Goal: Task Accomplishment & Management: Use online tool/utility

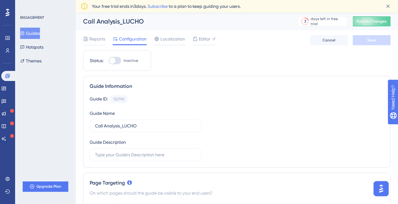
click at [35, 31] on button "Guides" at bounding box center [30, 33] width 20 height 11
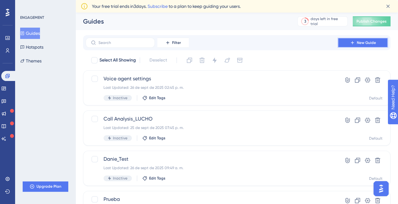
click at [364, 44] on span "New Guide" at bounding box center [366, 42] width 19 height 5
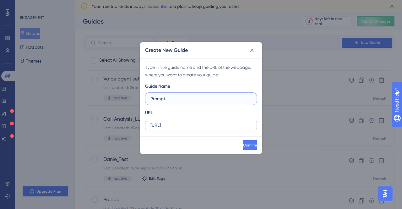
type input "Prompt"
drag, startPoint x: 178, startPoint y: 125, endPoint x: 179, endPoint y: 136, distance: 10.1
click at [178, 125] on input "https://app.dev.dapta.ai" at bounding box center [201, 125] width 101 height 7
click at [215, 124] on input "https://app.dapta.ai" at bounding box center [201, 125] width 101 height 7
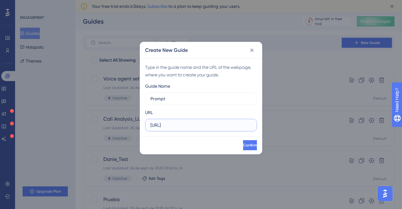
click at [215, 124] on input "https://app.dapta.ai" at bounding box center [201, 125] width 101 height 7
paste input "/agents-studio/voice-agents/826a8437-dc7f-4683-ba32-6e08624bf496?segment=context"
drag, startPoint x: 214, startPoint y: 124, endPoint x: 245, endPoint y: 124, distance: 31.4
click at [245, 124] on input "https://app.dapta.ai/agents-studio/voice-agents/826a8437-dc7f-4683-ba32-6e08624…" at bounding box center [201, 125] width 101 height 7
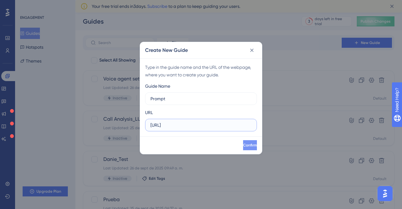
type input "https://app.dapta.ai/agents-studio/voice-agents/*?segment=context"
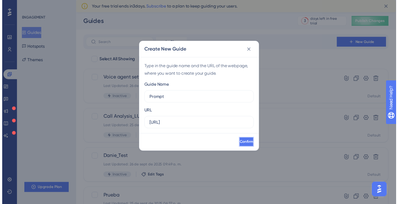
scroll to position [0, 0]
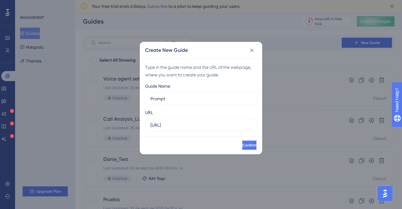
click at [245, 147] on span "Confirm" at bounding box center [250, 145] width 14 height 5
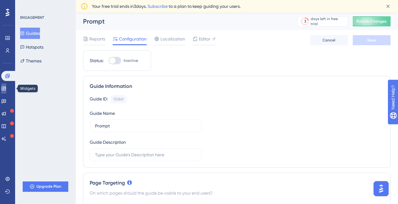
click at [6, 90] on icon at bounding box center [3, 88] width 5 height 5
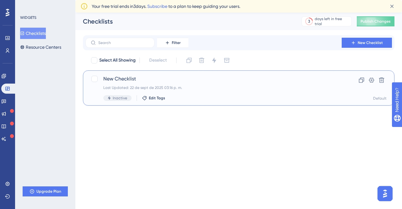
click at [174, 85] on div "New Checklist Last Updated: 22 de sept de 2025 03:16 p. m. Inactive Edit Tags" at bounding box center [213, 88] width 221 height 26
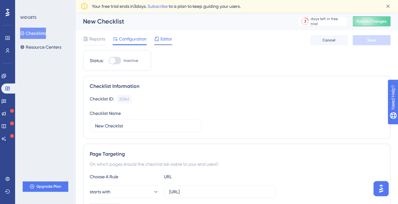
click at [167, 37] on span "Editor" at bounding box center [166, 39] width 12 height 8
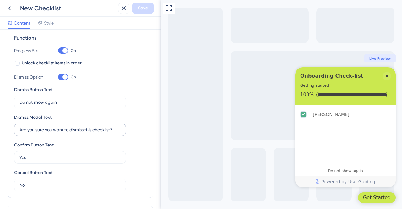
scroll to position [202, 0]
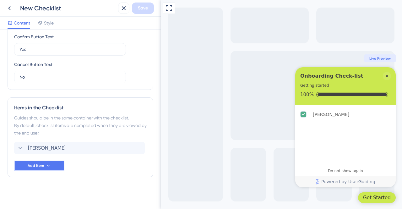
click at [58, 163] on button "Add Item" at bounding box center [39, 166] width 50 height 10
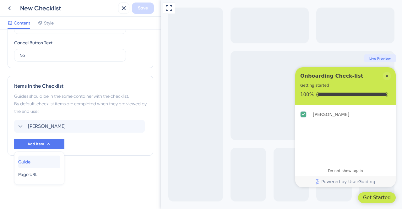
click at [38, 160] on div "Guide Guide" at bounding box center [39, 162] width 42 height 13
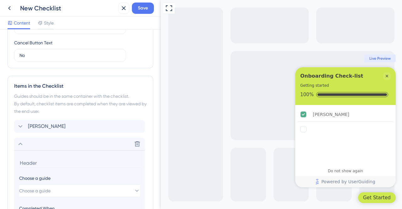
scroll to position [305, 0]
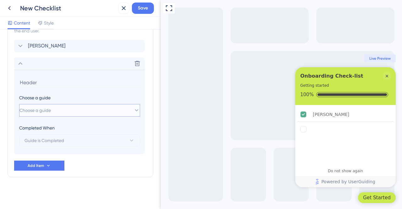
click at [86, 110] on button "Choose a guide" at bounding box center [79, 110] width 121 height 13
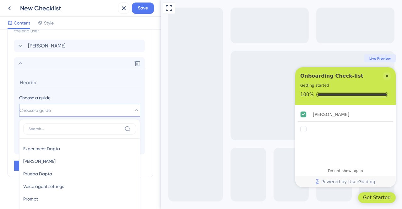
scroll to position [367, 0]
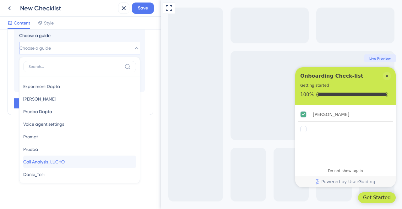
click at [77, 160] on div "Call Analysis_LUCHO Call Analysis_LUCHO" at bounding box center [79, 162] width 113 height 13
type input "Call Analysis_LUCHO"
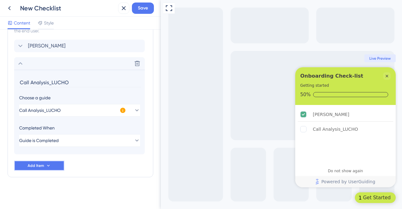
click at [49, 163] on icon at bounding box center [48, 165] width 5 height 5
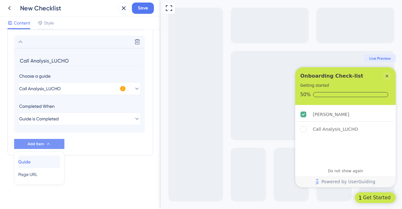
click at [44, 164] on div "Guide Guide" at bounding box center [39, 162] width 42 height 13
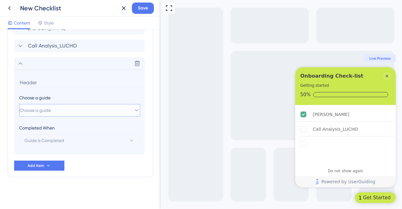
click at [79, 106] on button "Choose a guide" at bounding box center [79, 110] width 121 height 13
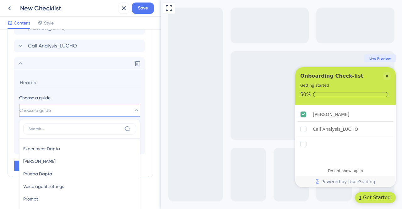
scroll to position [384, 0]
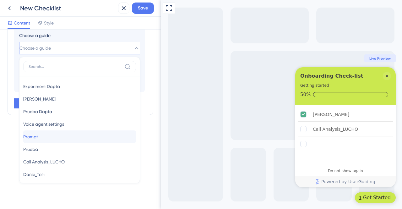
click at [57, 137] on div "Prompt Prompt" at bounding box center [79, 136] width 113 height 13
type input "Prompt"
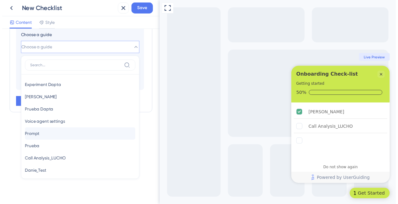
scroll to position [322, 0]
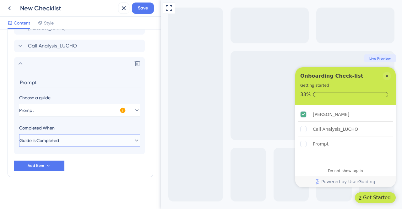
click at [59, 142] on span "Guide is Completed" at bounding box center [39, 141] width 40 height 8
click at [137, 7] on button "Save" at bounding box center [143, 8] width 22 height 11
click at [6, 7] on icon at bounding box center [10, 8] width 8 height 8
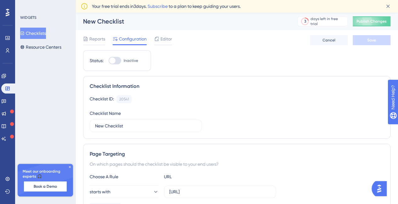
click at [117, 60] on div at bounding box center [114, 61] width 13 height 8
click at [108, 61] on input "Inactive" at bounding box center [108, 61] width 0 height 0
checkbox input "true"
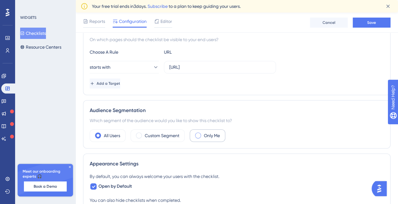
scroll to position [96, 0]
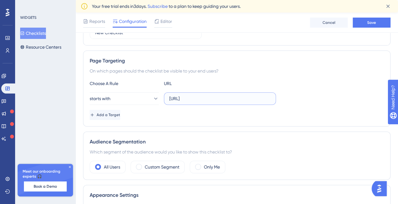
click at [197, 98] on input "https://app.dev.dapta.ai/home" at bounding box center [219, 98] width 101 height 7
click at [201, 98] on input "https://app.dev.dapta.ai/home" at bounding box center [219, 98] width 101 height 7
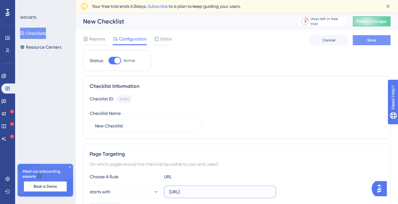
type input "https://app.dapta.ai/home"
click at [378, 39] on button "Save" at bounding box center [371, 40] width 38 height 10
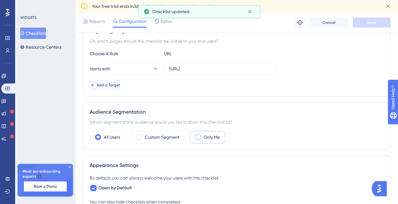
scroll to position [157, 0]
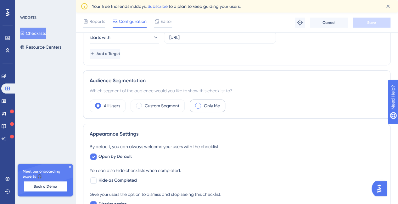
click at [201, 106] on div "Only Me" at bounding box center [208, 106] width 36 height 13
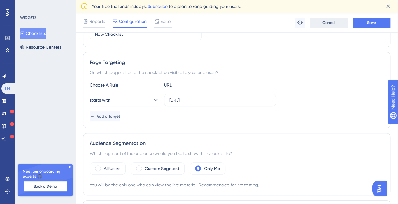
scroll to position [126, 0]
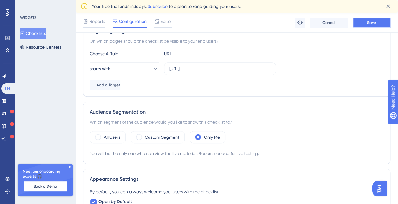
click at [369, 18] on button "Save" at bounding box center [371, 23] width 38 height 10
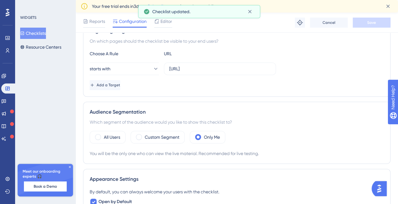
scroll to position [0, 0]
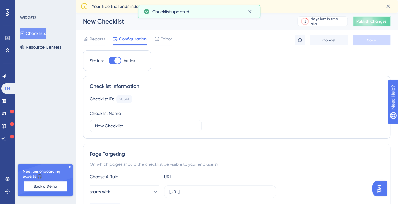
click at [382, 21] on span "Publish Changes" at bounding box center [371, 21] width 30 height 5
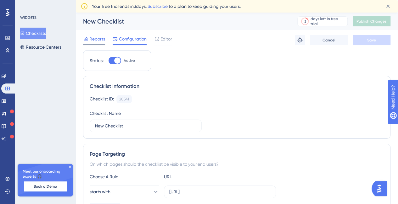
click at [99, 41] on span "Reports" at bounding box center [97, 39] width 16 height 8
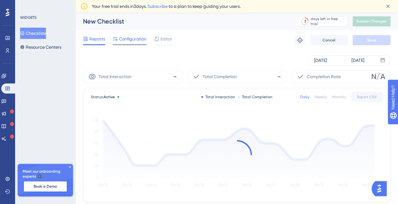
click at [128, 36] on span "Configuration" at bounding box center [133, 39] width 28 height 8
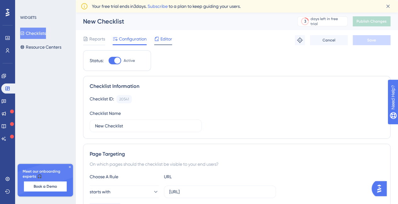
click at [160, 37] on span "Editor" at bounding box center [166, 39] width 12 height 8
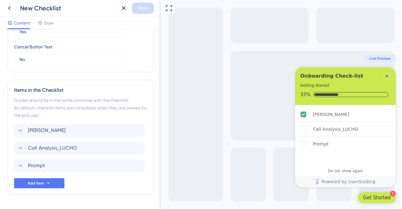
scroll to position [238, 0]
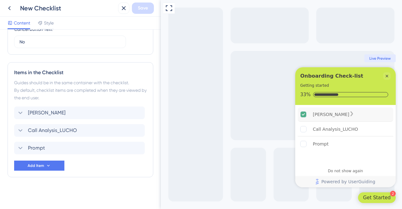
click at [306, 115] on icon "Karen_Prueba is complete." at bounding box center [304, 115] width 6 height 6
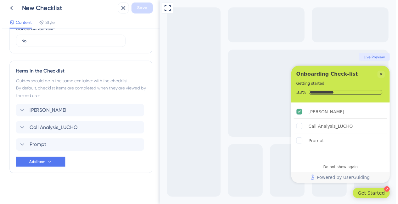
scroll to position [143, 0]
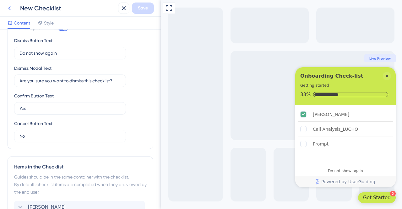
click at [9, 9] on icon at bounding box center [9, 8] width 3 height 4
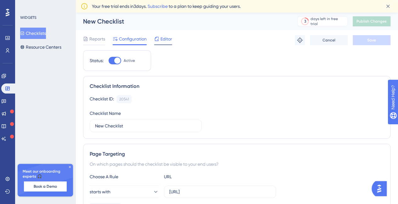
click at [161, 36] on span "Editor" at bounding box center [166, 39] width 12 height 8
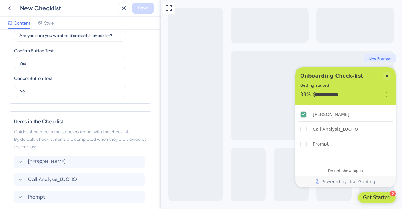
scroll to position [238, 0]
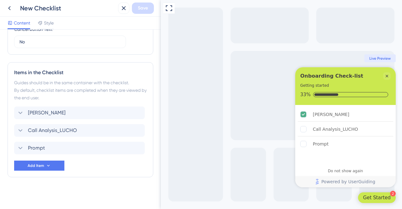
drag, startPoint x: 10, startPoint y: 113, endPoint x: 13, endPoint y: 124, distance: 11.2
click at [13, 124] on div "Items in the Checklist Guides should be in the same container with the checklis…" at bounding box center [81, 119] width 146 height 115
drag, startPoint x: 12, startPoint y: 112, endPoint x: 12, endPoint y: 116, distance: 3.8
click at [12, 116] on div "Items in the Checklist Guides should be in the same container with the checklis…" at bounding box center [81, 119] width 146 height 115
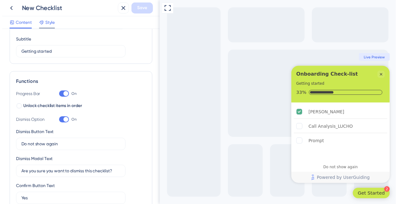
scroll to position [0, 0]
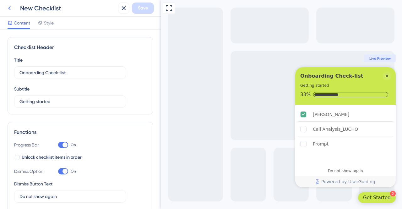
click at [10, 8] on icon at bounding box center [10, 8] width 8 height 8
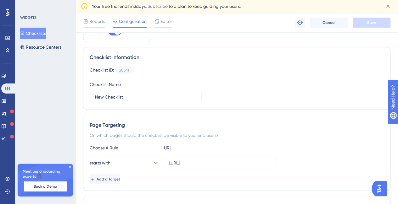
scroll to position [63, 0]
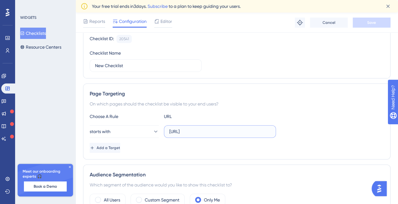
click at [234, 131] on input "https://app.dapta.ai/home" at bounding box center [219, 131] width 101 height 7
click at [199, 125] on label "https://app.dapta.ai/home" at bounding box center [220, 131] width 112 height 13
click at [199, 128] on input "https://app.dapta.ai/home" at bounding box center [219, 131] width 101 height 7
drag, startPoint x: 199, startPoint y: 125, endPoint x: 196, endPoint y: 131, distance: 6.6
click at [199, 125] on label "https://app.dapta.ai/home" at bounding box center [220, 131] width 112 height 13
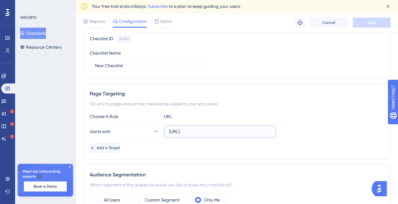
click at [199, 128] on input "https://app.dapta.ai/home" at bounding box center [219, 131] width 101 height 7
click at [199, 125] on label "https://app.dapta.ai/home" at bounding box center [220, 131] width 112 height 13
click at [199, 128] on input "https://app.dapta.ai/home" at bounding box center [219, 131] width 101 height 7
click at [199, 125] on label "https://app.dapta.ai/home" at bounding box center [220, 131] width 112 height 13
click at [199, 128] on input "https://app.dapta.ai/home" at bounding box center [219, 131] width 101 height 7
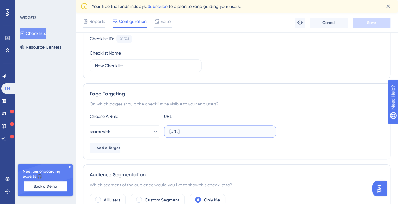
click at [196, 131] on input "https://app.dapta.ai/home" at bounding box center [219, 131] width 101 height 7
paste input "agents-studio/voice-agents/"
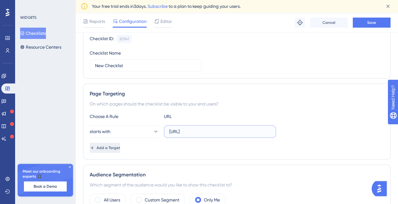
type input "https://app.dapta.ai/agents-studio/voice-agents/"
click at [121, 149] on button "Add a Target" at bounding box center [106, 148] width 32 height 10
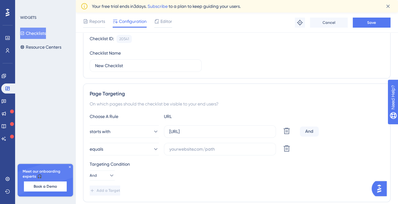
click at [131, 149] on button "equals" at bounding box center [124, 149] width 69 height 13
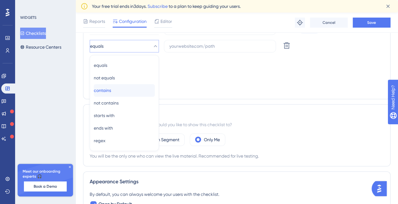
click at [131, 86] on div "contains contains" at bounding box center [124, 90] width 61 height 13
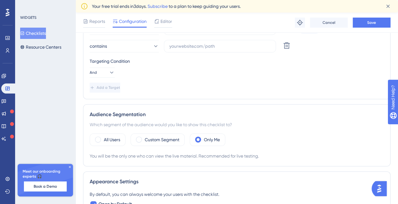
scroll to position [103, 0]
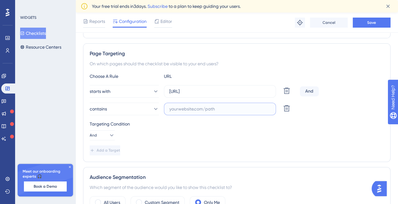
click at [209, 106] on input "text" at bounding box center [219, 109] width 101 height 7
paste input "?segment=context"
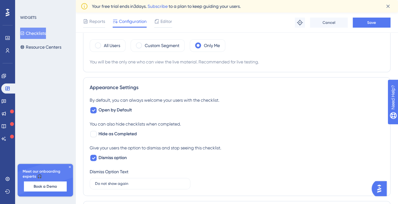
scroll to position [135, 0]
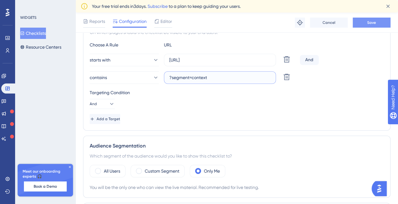
type input "?segment=context"
click at [371, 23] on span "Save" at bounding box center [371, 22] width 9 height 5
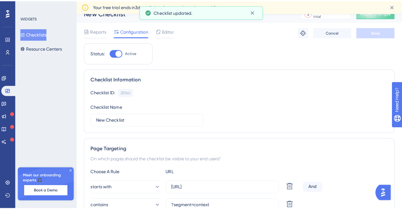
scroll to position [0, 0]
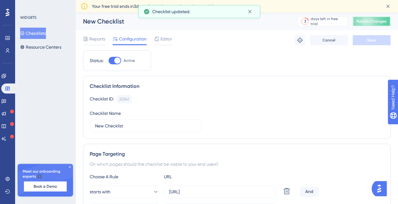
click at [372, 18] on button "Publish Changes" at bounding box center [371, 21] width 38 height 10
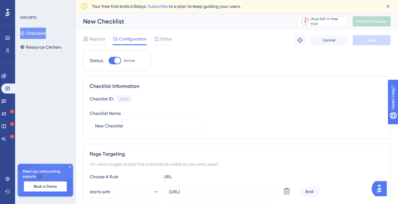
click at [167, 38] on span "Editor" at bounding box center [166, 39] width 12 height 8
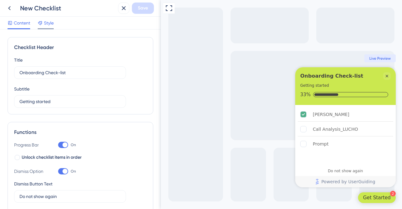
click at [47, 23] on span "Style" at bounding box center [49, 23] width 10 height 8
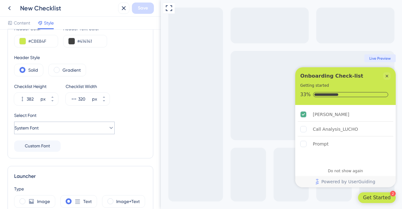
scroll to position [94, 0]
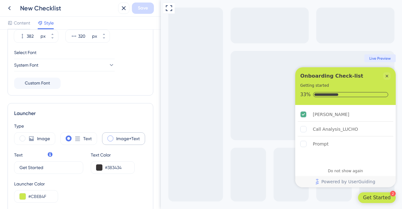
click at [108, 137] on span at bounding box center [111, 139] width 6 height 6
click at [115, 136] on input "radio" at bounding box center [115, 136] width 0 height 0
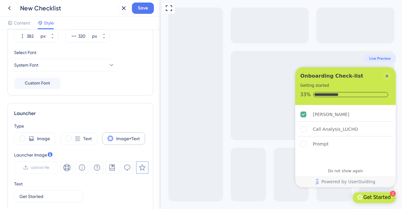
click at [108, 137] on span at bounding box center [111, 139] width 6 height 6
click at [115, 136] on input "radio" at bounding box center [115, 136] width 0 height 0
click at [75, 138] on icon at bounding box center [78, 139] width 6 height 6
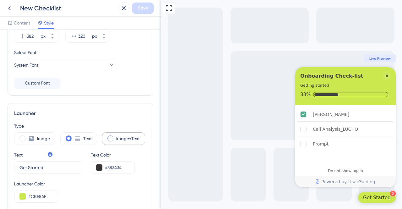
click at [114, 137] on div "Image+Text" at bounding box center [123, 138] width 43 height 13
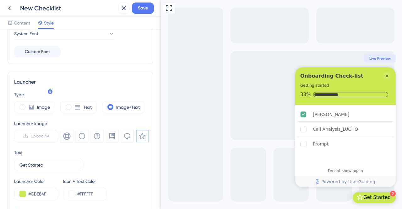
scroll to position [157, 0]
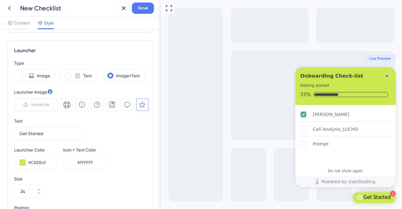
click at [46, 105] on span "Upload file" at bounding box center [40, 104] width 19 height 5
click at [49, 105] on input "Upload file" at bounding box center [49, 105] width 0 height 0
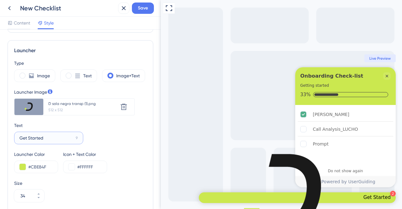
click at [40, 139] on input "Get Started" at bounding box center [46, 138] width 54 height 7
type input "Get Started"
click at [72, 166] on button at bounding box center [72, 167] width 6 height 6
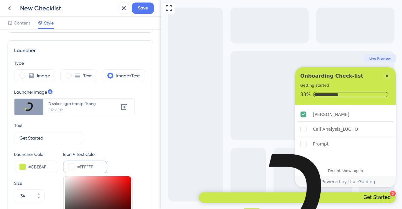
click at [69, 166] on button at bounding box center [72, 167] width 6 height 6
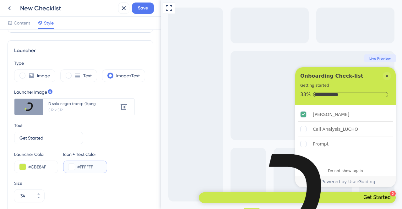
click at [69, 166] on button at bounding box center [72, 167] width 6 height 6
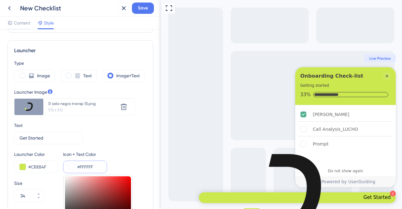
scroll to position [252, 0]
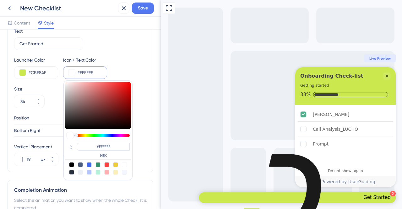
type input "#0c0b0b"
type input "#0C0B0B"
type input "#0e0d0d"
type input "#0E0D0D"
type input "#030303"
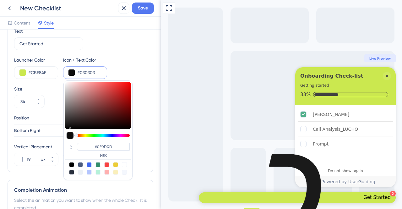
type input "#030303"
type input "#000000"
type input "#020202"
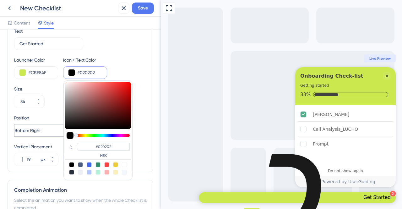
drag, startPoint x: 69, startPoint y: 126, endPoint x: 53, endPoint y: 128, distance: 16.5
click at [53, 128] on div "Type Image Text Image+Text Launcher Image Upload new image D sola negra transp …" at bounding box center [80, 65] width 133 height 201
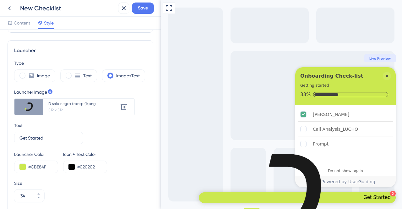
scroll to position [94, 0]
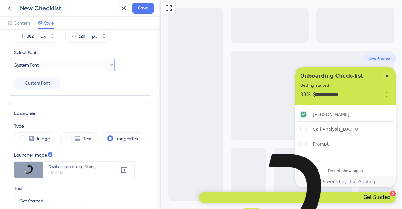
click at [90, 66] on button "System Font" at bounding box center [64, 65] width 101 height 13
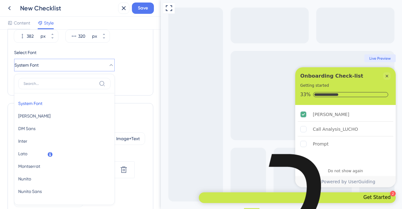
scroll to position [114, 0]
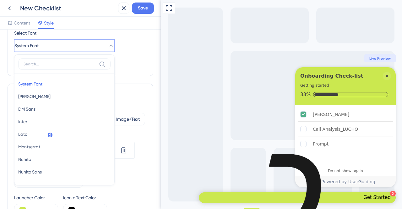
click at [80, 69] on div at bounding box center [64, 65] width 92 height 15
click at [76, 68] on label at bounding box center [64, 63] width 92 height 11
click at [76, 67] on input at bounding box center [60, 64] width 73 height 5
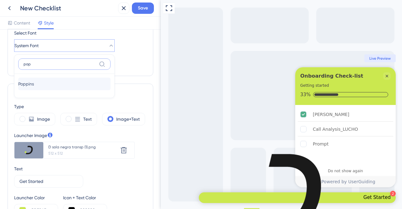
type input "pop"
click at [34, 86] on span "Poppins" at bounding box center [26, 84] width 16 height 8
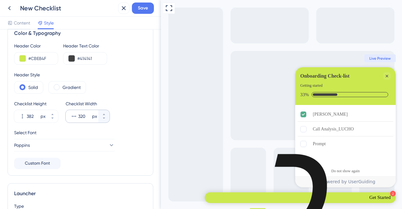
scroll to position [0, 0]
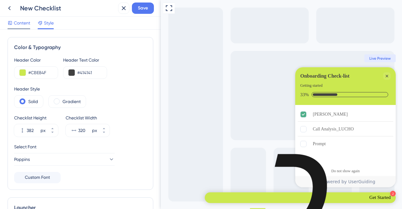
click at [25, 21] on span "Content" at bounding box center [22, 23] width 16 height 8
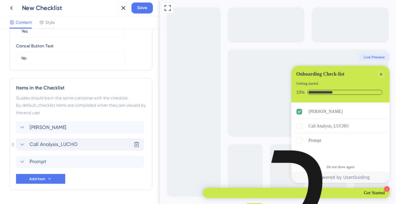
scroll to position [238, 0]
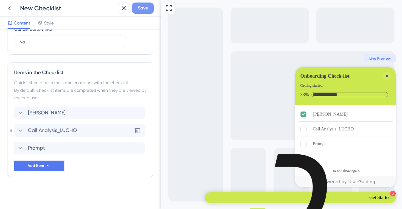
click at [136, 9] on button "Save" at bounding box center [143, 8] width 22 height 11
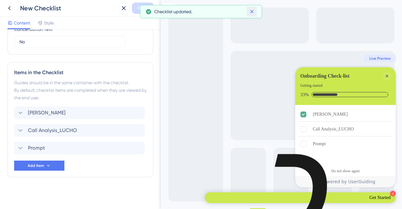
click at [255, 13] on icon at bounding box center [252, 11] width 6 height 6
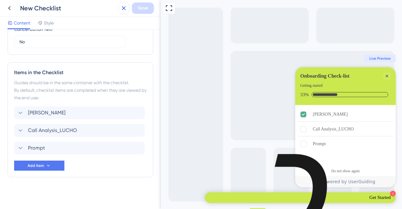
click at [124, 6] on icon at bounding box center [124, 8] width 8 height 8
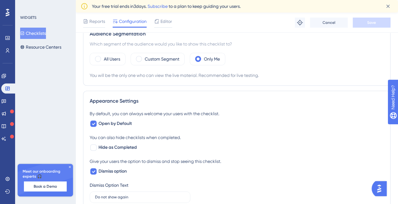
scroll to position [121, 0]
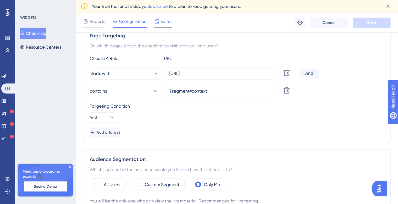
click at [167, 22] on span "Editor" at bounding box center [166, 22] width 12 height 8
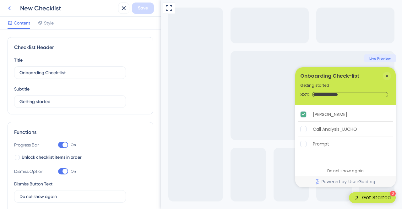
click at [14, 10] on button at bounding box center [9, 8] width 11 height 11
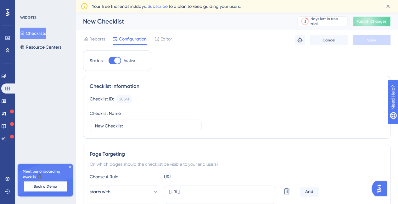
click at [372, 21] on span "Publish Changes" at bounding box center [371, 21] width 30 height 5
click at [116, 61] on div at bounding box center [117, 61] width 6 height 6
click at [108, 61] on input "Active" at bounding box center [108, 61] width 0 height 0
checkbox input "false"
click at [372, 41] on span "Save" at bounding box center [371, 40] width 9 height 5
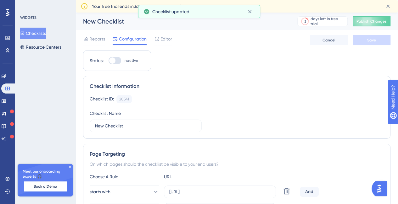
click at [33, 27] on div "WIDGETS Checklists Resource Centers" at bounding box center [45, 34] width 51 height 38
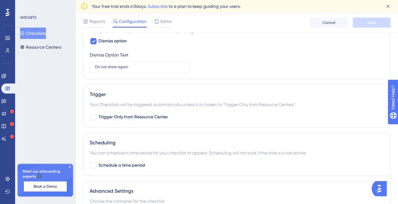
scroll to position [435, 0]
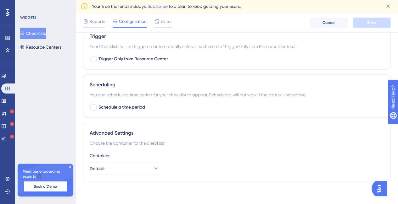
click at [30, 31] on button "Checklists" at bounding box center [33, 33] width 26 height 11
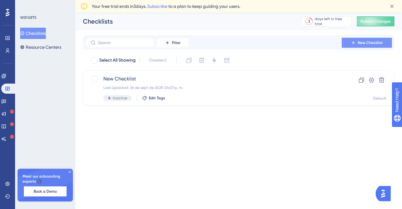
click at [378, 43] on span "New Checklist" at bounding box center [370, 42] width 25 height 5
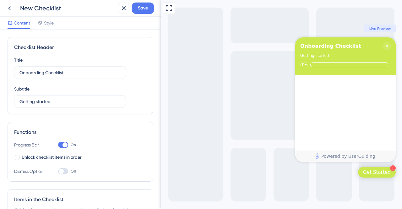
click at [45, 8] on div "New Checklist" at bounding box center [68, 8] width 96 height 9
click at [76, 71] on input "Onboarding Checklist" at bounding box center [69, 72] width 101 height 7
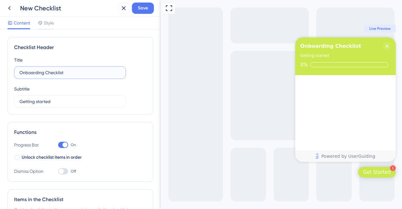
click at [76, 71] on input "Onboarding Checklist" at bounding box center [69, 72] width 101 height 7
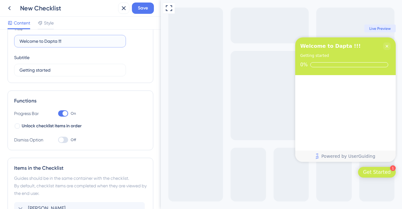
type input "Welcome to Dapta !!!"
click at [61, 140] on div at bounding box center [61, 139] width 5 height 5
click at [58, 140] on input "Off" at bounding box center [58, 140] width 0 height 0
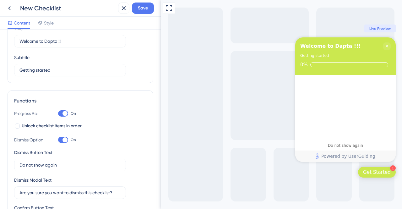
click at [61, 140] on div at bounding box center [63, 140] width 10 height 6
click at [58, 140] on input "On" at bounding box center [58, 140] width 0 height 0
checkbox input "false"
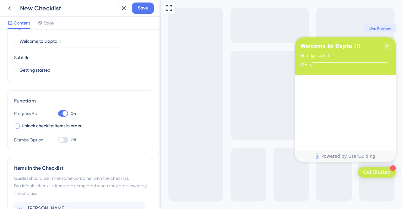
click at [18, 128] on div at bounding box center [17, 126] width 5 height 5
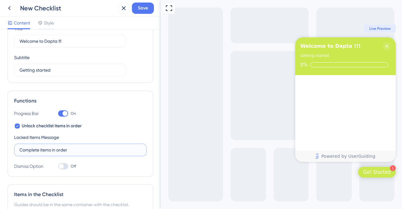
click at [55, 148] on input "Complete items in order" at bounding box center [80, 150] width 122 height 7
click at [17, 126] on icon at bounding box center [17, 126] width 3 height 5
checkbox input "false"
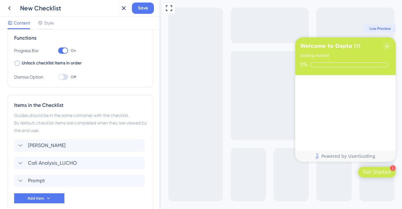
scroll to position [126, 0]
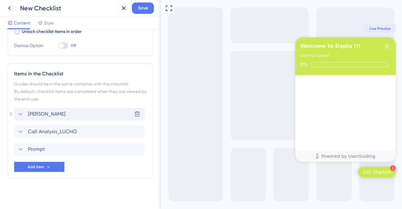
click at [19, 110] on icon at bounding box center [21, 114] width 8 height 8
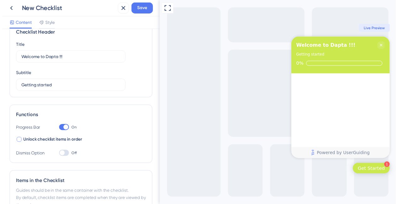
scroll to position [0, 0]
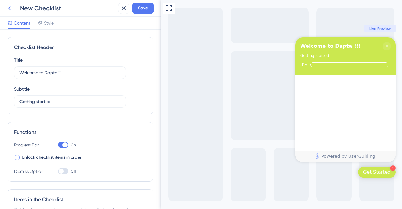
click at [10, 8] on icon at bounding box center [10, 8] width 8 height 8
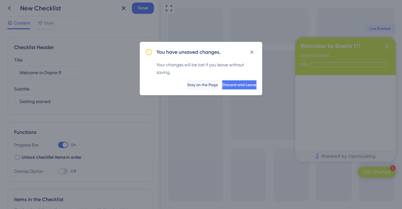
click at [232, 83] on span "Discard and Leave" at bounding box center [240, 84] width 34 height 5
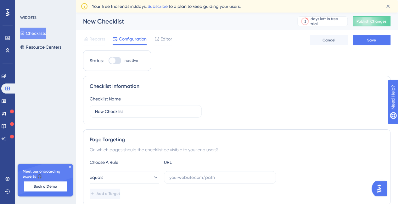
click at [36, 32] on button "Checklists" at bounding box center [33, 33] width 26 height 11
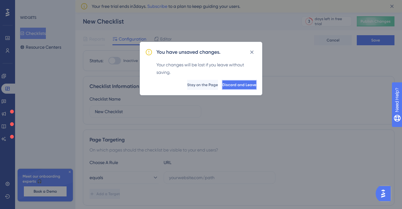
click at [228, 82] on button "Discard and Leave" at bounding box center [239, 85] width 35 height 10
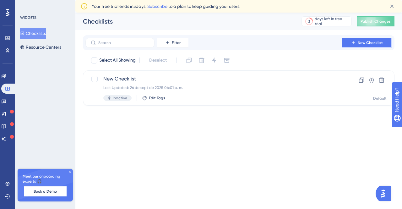
click at [366, 40] on button "New Checklist" at bounding box center [367, 43] width 50 height 10
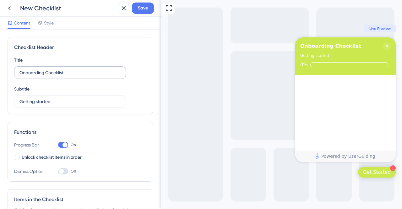
click at [51, 67] on label "Onboarding Checklist" at bounding box center [70, 72] width 112 height 13
click at [51, 69] on input "Onboarding Checklist" at bounding box center [69, 72] width 101 height 7
click at [49, 74] on input "Onboarding Checklist" at bounding box center [69, 72] width 101 height 7
drag, startPoint x: 42, startPoint y: 72, endPoint x: 14, endPoint y: 73, distance: 27.7
click at [14, 73] on label "Onboarding Checklist" at bounding box center [70, 72] width 112 height 13
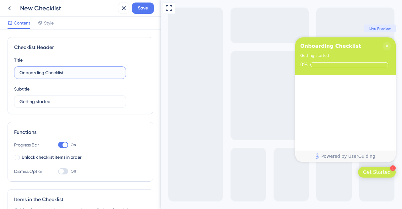
click at [64, 70] on input "Onboarding Checklist" at bounding box center [69, 72] width 101 height 7
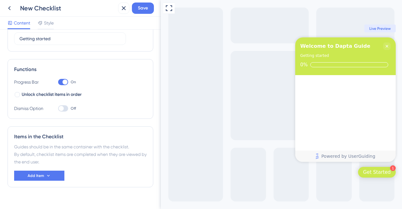
scroll to position [73, 0]
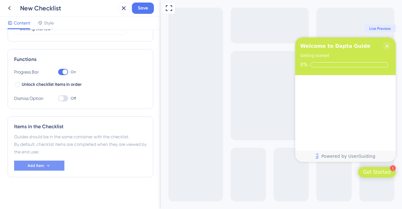
type input "Welcome to Dapta Guide"
click at [40, 166] on span "Add Item" at bounding box center [36, 165] width 16 height 5
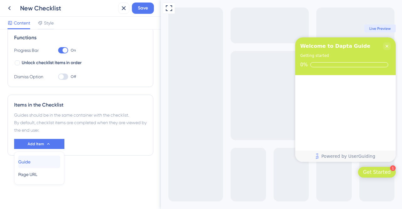
click at [37, 165] on div "Guide Guide" at bounding box center [39, 162] width 42 height 13
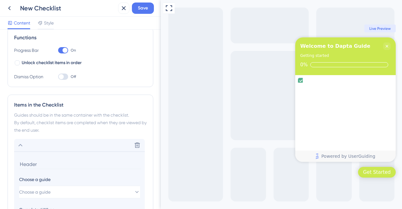
scroll to position [176, 0]
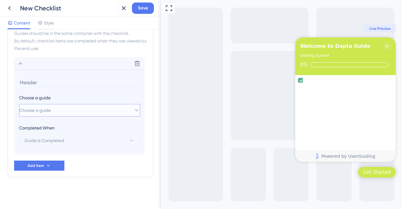
click at [80, 110] on button "Choose a guide" at bounding box center [79, 110] width 121 height 13
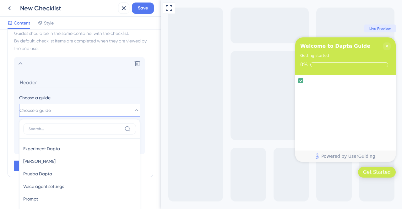
scroll to position [239, 0]
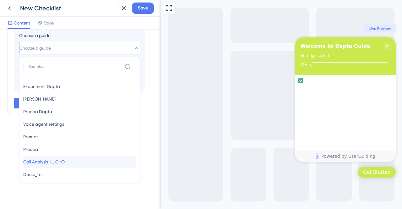
click at [65, 161] on span "Call Analysis_LUCHO" at bounding box center [43, 162] width 41 height 8
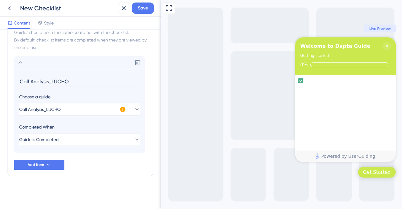
scroll to position [176, 0]
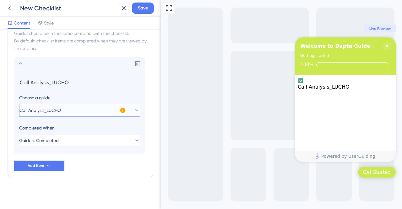
click at [134, 111] on icon at bounding box center [137, 110] width 6 height 6
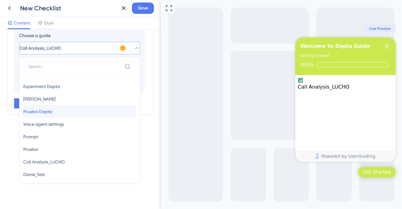
click at [131, 111] on button "Prueba Dapta Prueba Dapta" at bounding box center [79, 111] width 113 height 13
type input "Prueba Dapta"
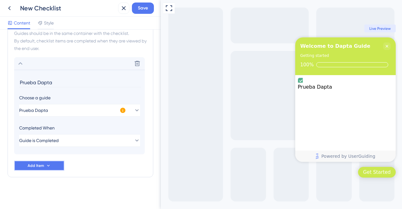
click at [55, 166] on button "Add Item" at bounding box center [39, 166] width 50 height 10
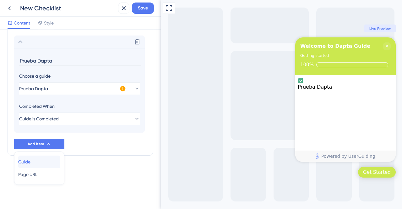
click at [42, 163] on div "Guide Guide" at bounding box center [39, 162] width 42 height 13
click at [46, 149] on div "Delete Prueba Dapta Choose a guide Prueba Dapta Completed When Guide is Complet…" at bounding box center [80, 92] width 133 height 113
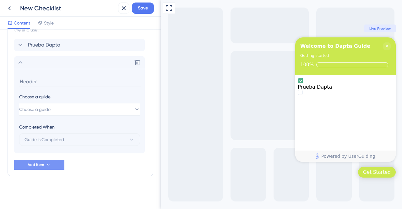
scroll to position [194, 0]
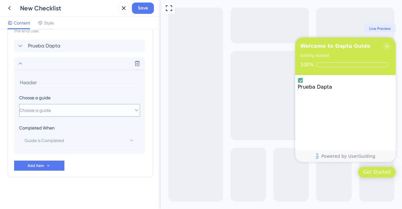
click at [112, 108] on button "Choose a guide" at bounding box center [79, 110] width 121 height 13
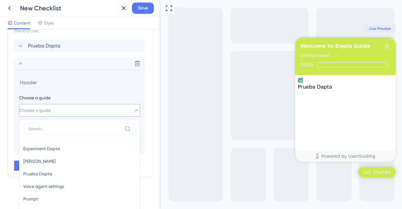
scroll to position [256, 0]
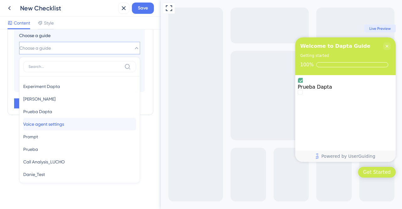
click at [92, 125] on div "Voice agent settings Voice agent settings" at bounding box center [79, 124] width 113 height 13
type input "Voice agent settings"
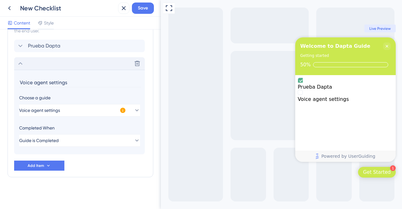
scroll to position [163, 0]
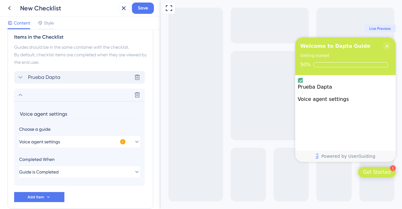
click at [19, 77] on icon at bounding box center [21, 78] width 8 height 8
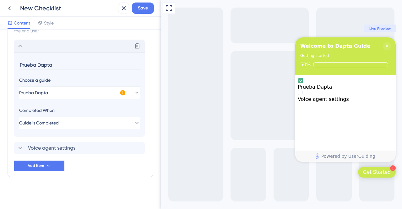
scroll to position [131, 0]
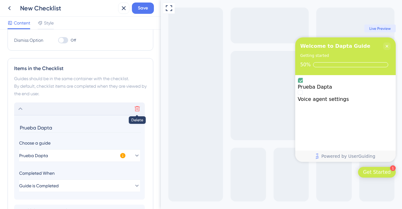
click at [138, 108] on icon at bounding box center [137, 108] width 5 height 5
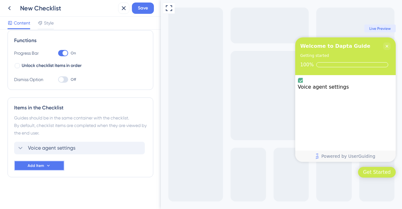
click at [53, 164] on button "Add Item" at bounding box center [39, 166] width 50 height 10
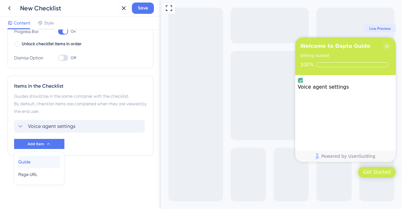
click at [45, 161] on div "Guide Guide" at bounding box center [39, 162] width 42 height 13
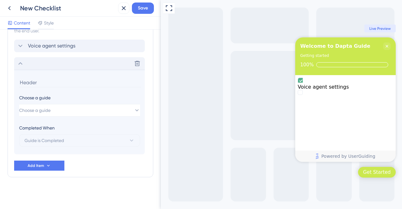
scroll to position [163, 0]
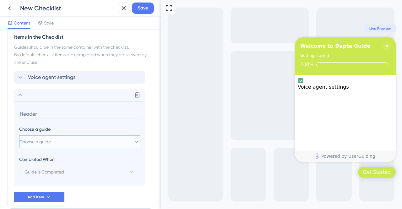
click at [104, 137] on button "Choose a guide" at bounding box center [79, 142] width 121 height 13
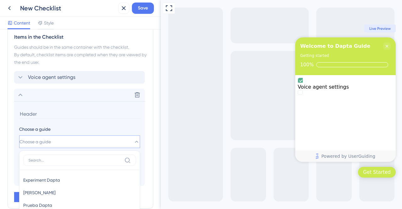
scroll to position [256, 0]
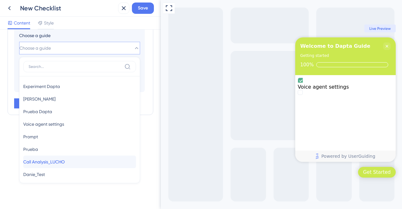
click at [75, 161] on div "Call Analysis_LUCHO Call Analysis_LUCHO" at bounding box center [79, 162] width 113 height 13
type input "Call Analysis_LUCHO"
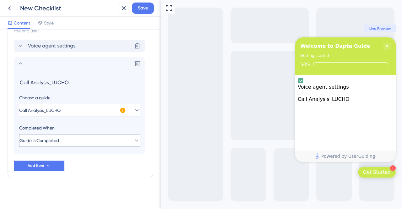
scroll to position [100, 0]
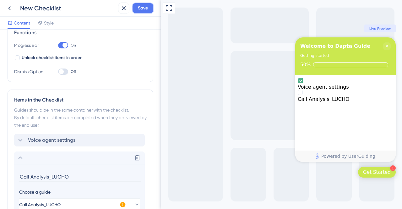
click at [145, 9] on span "Save" at bounding box center [143, 8] width 10 height 8
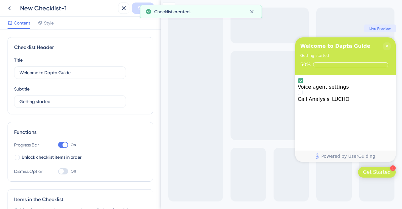
click at [41, 11] on div "New Checklist-1" at bounding box center [68, 8] width 96 height 9
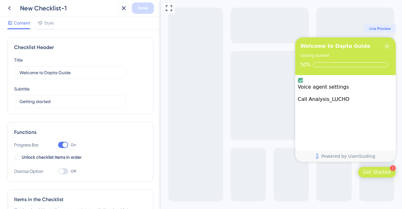
click at [41, 11] on div "New Checklist-1" at bounding box center [68, 8] width 96 height 9
click at [11, 8] on icon at bounding box center [10, 8] width 8 height 8
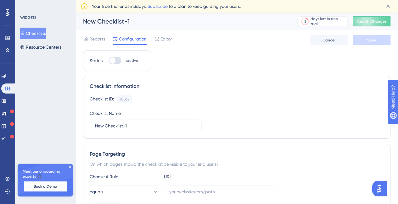
click at [116, 59] on div at bounding box center [114, 61] width 13 height 8
click at [108, 61] on input "Inactive" at bounding box center [108, 61] width 0 height 0
checkbox input "false"
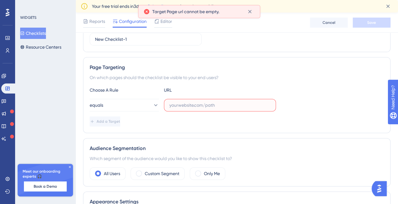
click at [202, 103] on input "text" at bounding box center [219, 105] width 101 height 7
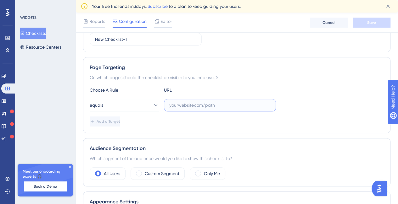
paste input "https://app.dapta.ai/agents-studio/voice-agents/"
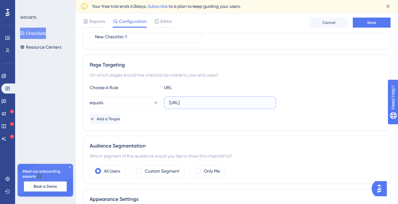
scroll to position [0, 4]
type input "https://app.dapta.ai/agents-studio/voice-agents/"
click at [138, 105] on button "equals" at bounding box center [124, 103] width 69 height 13
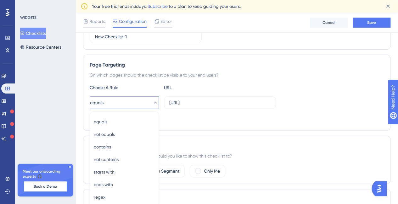
scroll to position [148, 0]
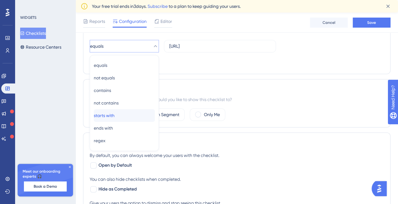
click at [125, 114] on div "starts with starts with" at bounding box center [124, 115] width 61 height 13
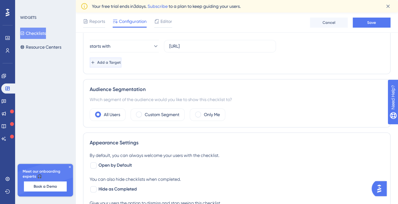
click at [121, 63] on span "Add a Target" at bounding box center [109, 62] width 24 height 5
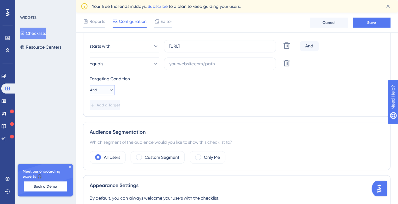
click at [108, 87] on icon at bounding box center [111, 90] width 6 height 6
click at [157, 78] on div "Targeting Condition" at bounding box center [237, 79] width 294 height 8
click at [152, 63] on icon at bounding box center [155, 64] width 6 height 6
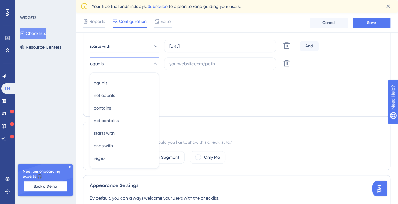
scroll to position [166, 0]
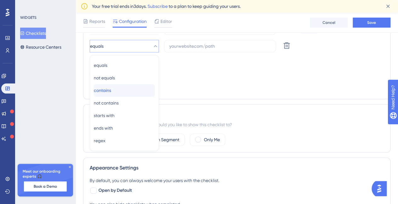
click at [120, 92] on div "contains contains" at bounding box center [124, 90] width 61 height 13
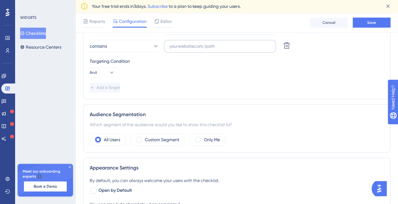
scroll to position [103, 0]
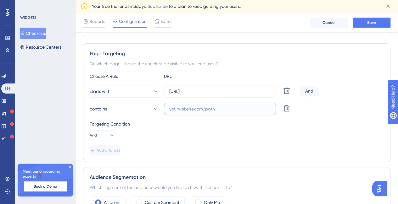
click at [198, 106] on input "text" at bounding box center [219, 109] width 101 height 7
paste input "?segment=context"
type input "?segment=context"
click at [235, 129] on div "Targeting Condition And" at bounding box center [237, 130] width 294 height 20
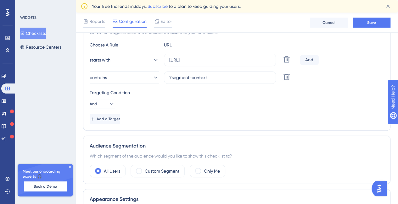
scroll to position [166, 0]
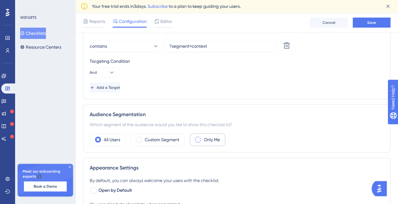
click at [203, 139] on div "Only Me" at bounding box center [208, 140] width 36 height 13
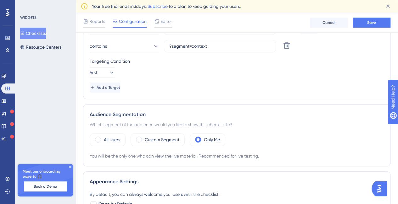
scroll to position [292, 0]
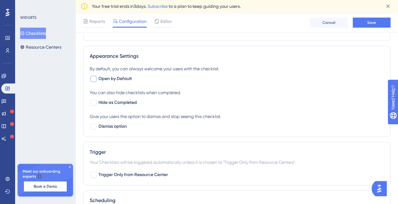
click at [97, 80] on label "Open by Default" at bounding box center [111, 79] width 42 height 8
checkbox input "true"
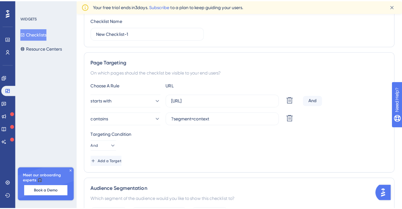
scroll to position [0, 0]
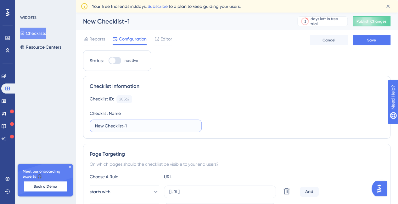
click at [118, 124] on input "New Checklist-1" at bounding box center [145, 126] width 101 height 7
click at [127, 124] on input "New Checklist-1" at bounding box center [145, 126] width 101 height 7
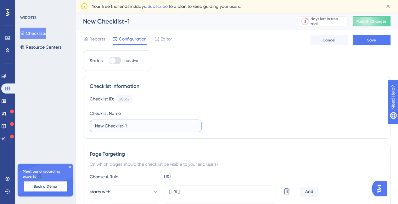
drag, startPoint x: 130, startPoint y: 124, endPoint x: 96, endPoint y: 126, distance: 33.7
click at [96, 126] on input "New Checklist-1" at bounding box center [145, 126] width 101 height 7
type input "Onboarding Dapta"
click at [381, 44] on button "Save" at bounding box center [371, 40] width 38 height 10
click at [168, 37] on span "Editor" at bounding box center [166, 39] width 12 height 8
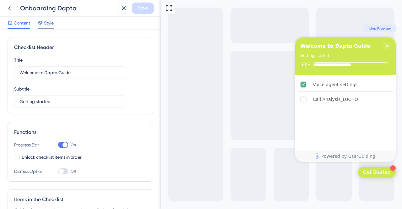
click at [50, 22] on span "Style" at bounding box center [49, 23] width 10 height 8
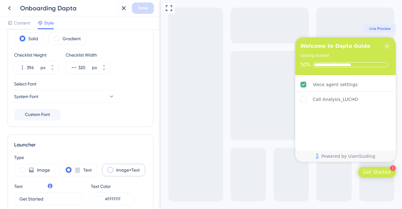
drag, startPoint x: 38, startPoint y: 169, endPoint x: 107, endPoint y: 164, distance: 69.0
click at [103, 165] on div "Image Text Image+Text" at bounding box center [80, 170] width 133 height 13
click at [112, 166] on div "Image+Text" at bounding box center [123, 170] width 43 height 13
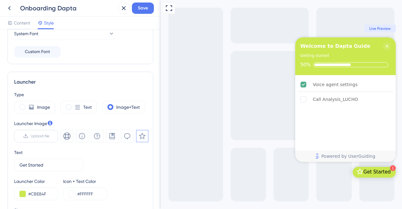
click at [31, 134] on span "Upload file" at bounding box center [40, 136] width 19 height 5
click at [49, 136] on input "Upload file" at bounding box center [49, 136] width 0 height 0
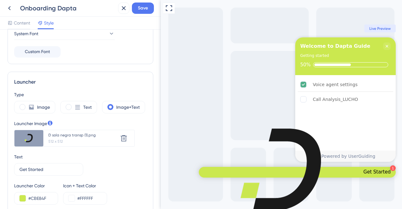
scroll to position [157, 0]
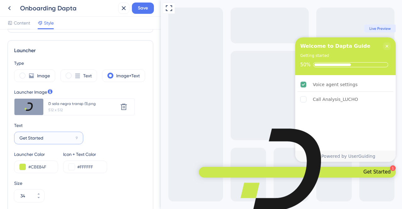
click at [43, 140] on input "Get Started" at bounding box center [46, 138] width 54 height 7
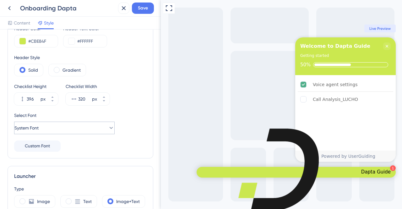
type input "Dapta Guide"
click at [41, 123] on button "System Font" at bounding box center [64, 128] width 101 height 13
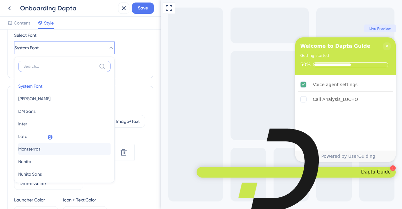
scroll to position [31, 0]
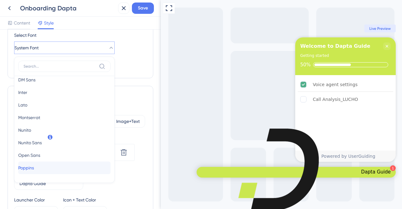
click at [34, 164] on span "Poppins" at bounding box center [26, 168] width 16 height 8
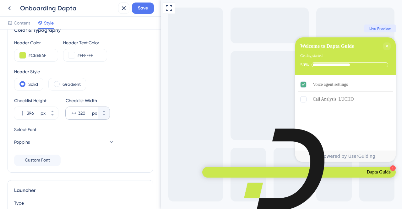
scroll to position [0, 0]
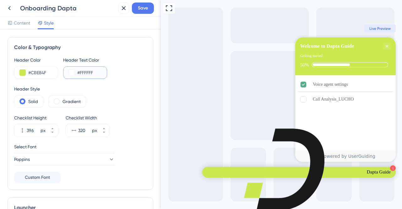
click at [83, 73] on input "#FFFFFF" at bounding box center [89, 73] width 25 height 8
click at [71, 74] on button at bounding box center [72, 72] width 6 height 6
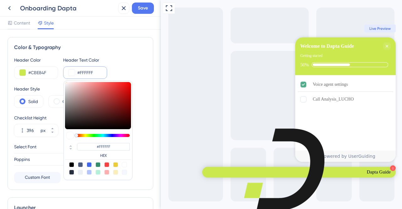
click at [72, 171] on div at bounding box center [71, 172] width 5 height 5
type input "#29303d"
type input "#29303D"
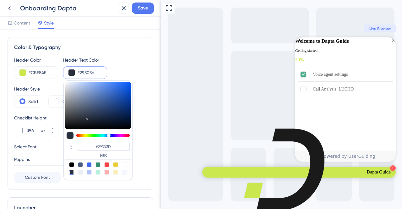
click at [72, 164] on div at bounding box center [71, 164] width 5 height 5
type input "#000000"
click at [127, 65] on div "Header Color #CBE84F Header Text Color #000000 #000000 HEX" at bounding box center [80, 67] width 133 height 23
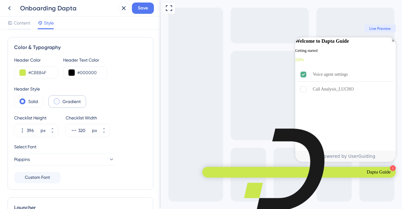
click at [61, 103] on div "Gradient" at bounding box center [67, 101] width 38 height 13
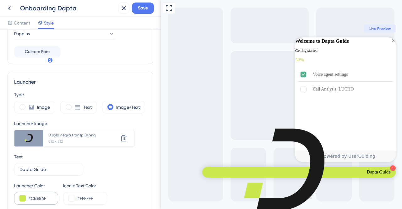
scroll to position [189, 0]
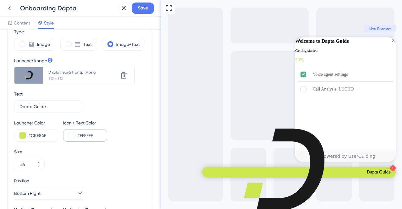
click at [75, 134] on div "#FFFFFF" at bounding box center [85, 135] width 44 height 13
click at [86, 133] on input "#FFFFFF" at bounding box center [89, 136] width 25 height 8
click at [73, 135] on button at bounding box center [72, 135] width 6 height 6
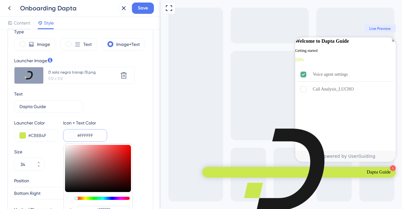
type input "#0f0f0f"
type input "#0F0F0F"
type input "#070707"
type input "#000000"
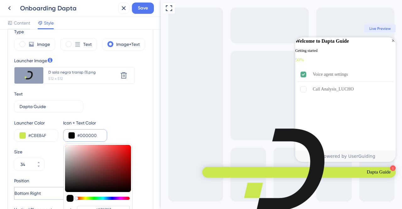
type input "#000000"
drag, startPoint x: 65, startPoint y: 188, endPoint x: 57, endPoint y: 197, distance: 12.5
click at [57, 197] on div "Type Image Text Image+Text Launcher Image Upload new image D sola negra transp …" at bounding box center [80, 128] width 133 height 201
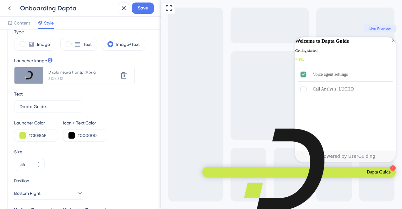
scroll to position [220, 0]
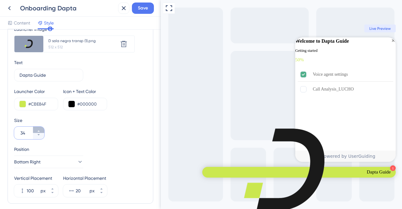
click at [40, 129] on icon at bounding box center [39, 131] width 4 height 4
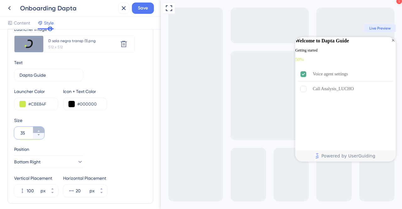
click at [40, 129] on icon at bounding box center [39, 131] width 4 height 4
click at [40, 136] on icon at bounding box center [39, 135] width 4 height 4
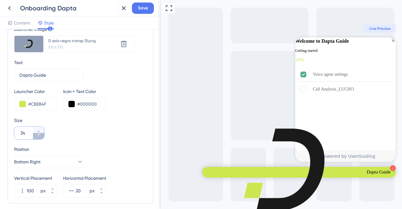
click at [40, 136] on icon at bounding box center [39, 135] width 4 height 4
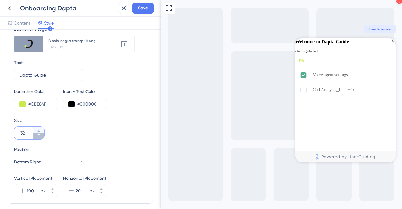
click at [40, 136] on icon at bounding box center [39, 135] width 4 height 4
click at [39, 128] on button "31" at bounding box center [38, 130] width 11 height 6
click at [39, 128] on button "32" at bounding box center [38, 130] width 11 height 6
click at [39, 128] on button "33" at bounding box center [38, 130] width 11 height 6
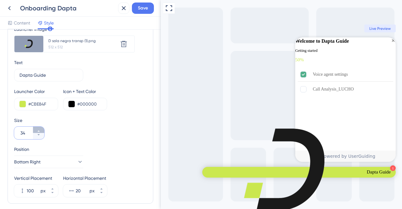
click at [39, 129] on icon at bounding box center [39, 131] width 4 height 4
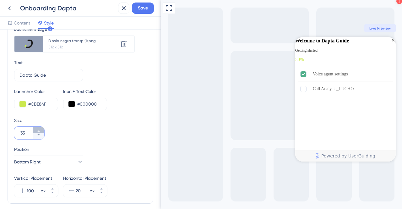
click at [39, 129] on icon at bounding box center [39, 131] width 4 height 4
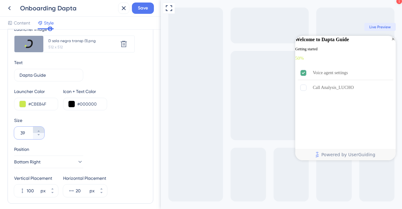
type input "40"
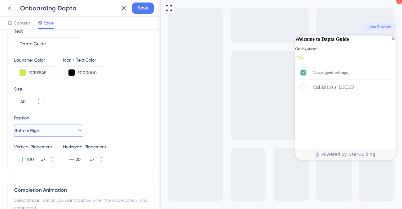
click at [77, 131] on icon at bounding box center [80, 130] width 6 height 6
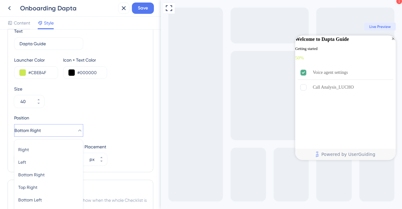
scroll to position [312, 0]
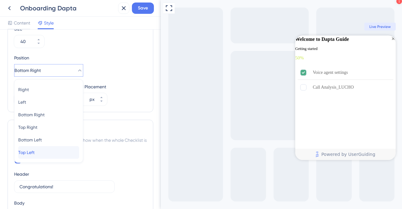
click at [57, 149] on div "Top Left Top Left" at bounding box center [48, 152] width 61 height 13
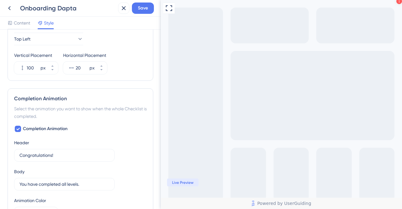
scroll to position [280, 0]
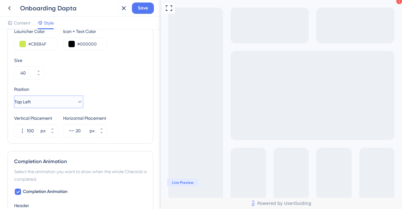
click at [77, 101] on icon at bounding box center [80, 102] width 6 height 6
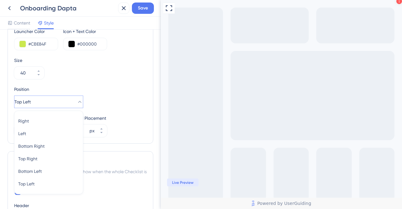
scroll to position [313, 0]
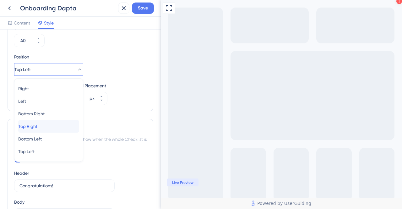
click at [64, 127] on div "Top Right Top Right" at bounding box center [48, 126] width 61 height 13
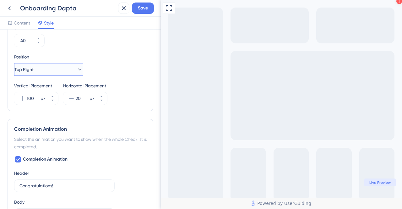
click at [63, 71] on button "Top Right" at bounding box center [48, 69] width 69 height 13
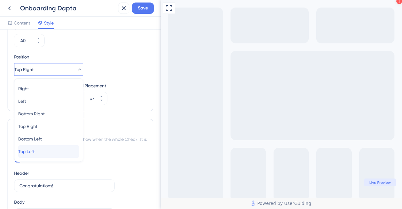
click at [44, 147] on div "Top Left Top Left" at bounding box center [48, 151] width 61 height 13
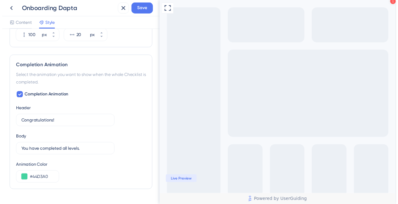
scroll to position [391, 0]
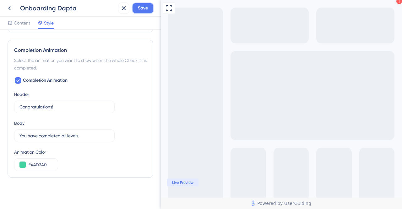
click at [140, 6] on span "Save" at bounding box center [143, 8] width 10 height 8
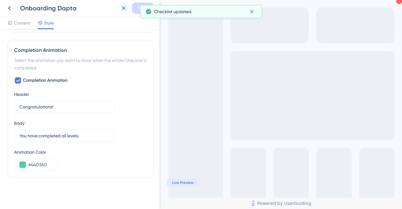
click at [122, 8] on icon at bounding box center [124, 8] width 8 height 8
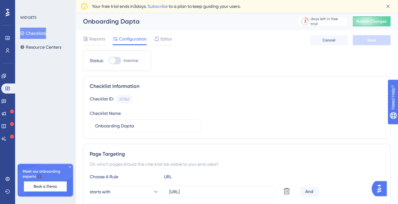
click at [118, 61] on div at bounding box center [114, 61] width 13 height 8
click at [108, 61] on input "Inactive" at bounding box center [108, 61] width 0 height 0
checkbox input "true"
click at [372, 42] on span "Save" at bounding box center [371, 40] width 9 height 5
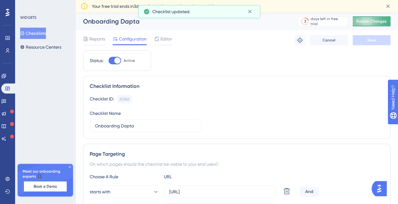
click at [379, 20] on span "Publish Changes" at bounding box center [371, 21] width 30 height 5
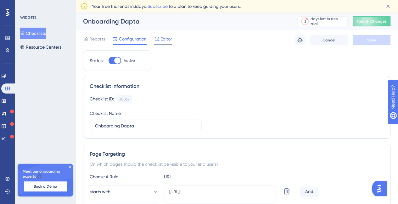
click at [172, 35] on span "Editor" at bounding box center [166, 39] width 12 height 8
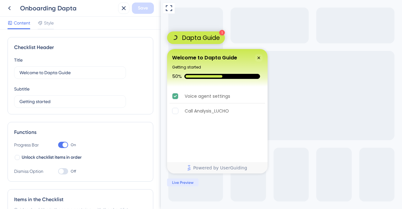
scroll to position [63, 0]
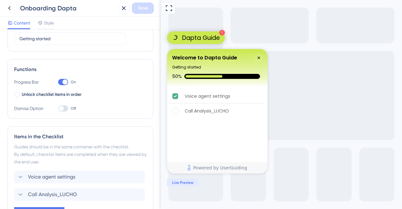
click at [76, 133] on div "Items in the Checklist" at bounding box center [80, 137] width 133 height 8
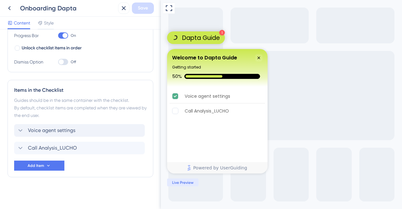
scroll to position [0, 0]
click at [22, 130] on icon at bounding box center [21, 131] width 8 height 8
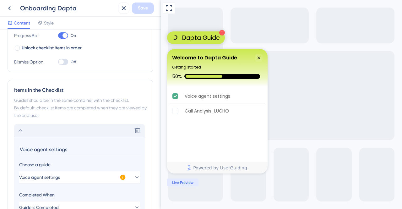
scroll to position [194, 0]
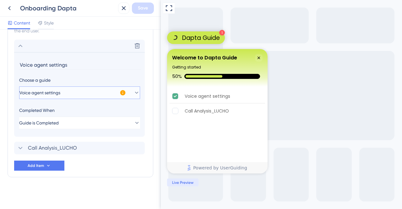
click at [134, 93] on icon at bounding box center [137, 93] width 6 height 6
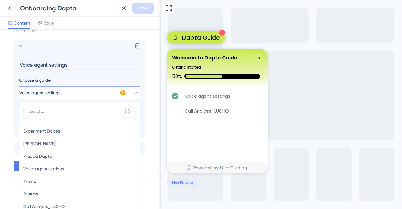
scroll to position [239, 0]
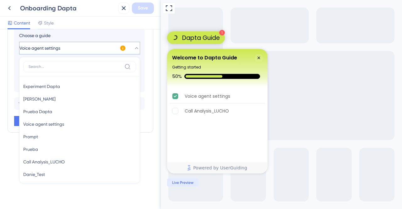
click at [147, 75] on div "Items in the Checklist Guides should be in the same container with the checklis…" at bounding box center [81, 42] width 146 height 182
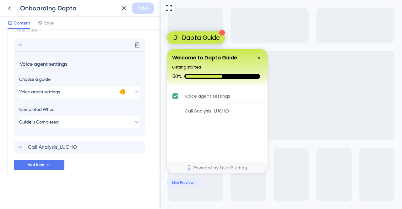
click at [6, 57] on div "Checklist Header Title Welcome to Dapta Guide Subtitle Getting started Function…" at bounding box center [80, 120] width 161 height 180
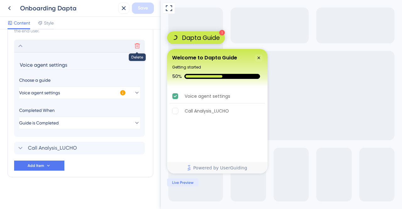
click at [138, 43] on icon at bounding box center [137, 45] width 5 height 5
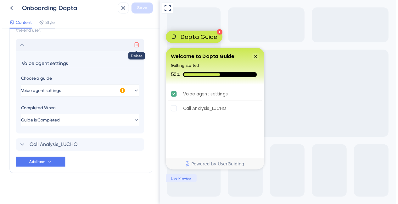
scroll to position [92, 0]
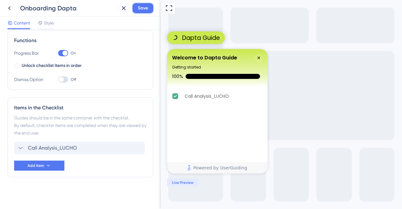
click at [146, 6] on span "Save" at bounding box center [143, 8] width 10 height 8
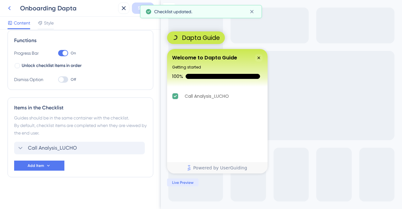
click at [8, 7] on icon at bounding box center [10, 8] width 8 height 8
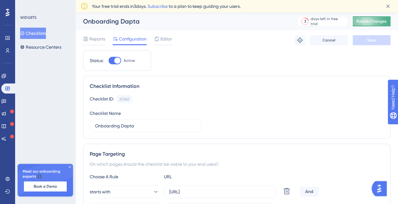
click at [373, 22] on span "Publish Changes" at bounding box center [371, 21] width 30 height 5
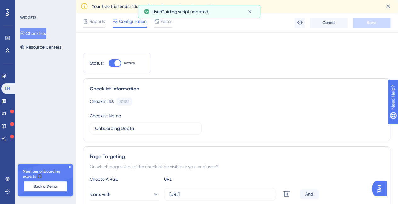
scroll to position [63, 0]
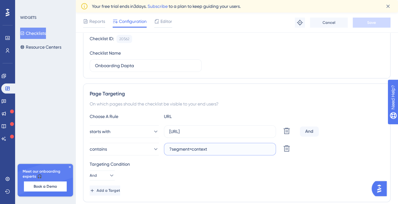
click at [207, 150] on input "?segment=context" at bounding box center [219, 149] width 101 height 7
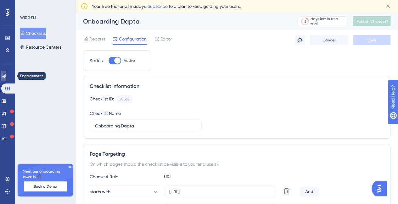
click at [6, 80] on link at bounding box center [3, 76] width 5 height 10
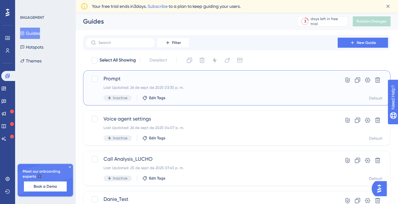
click at [235, 85] on div "Last Updated: 26 de sept de 2025 03:30 p. m." at bounding box center [211, 87] width 216 height 5
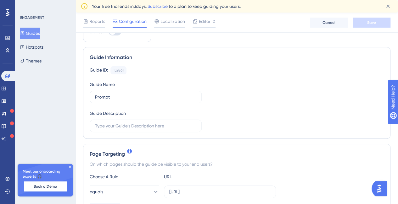
scroll to position [94, 0]
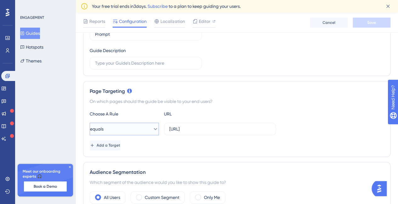
click at [154, 129] on button "equals" at bounding box center [124, 129] width 69 height 13
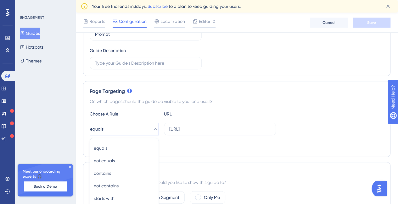
scroll to position [177, 0]
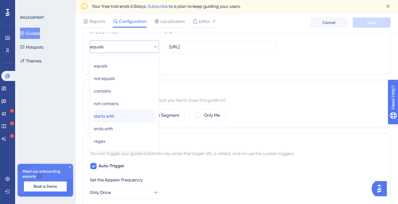
click at [121, 112] on div "starts with starts with" at bounding box center [124, 116] width 61 height 13
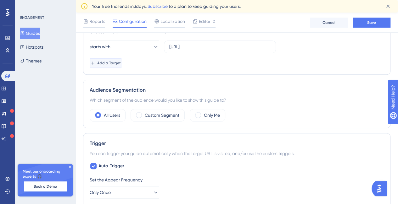
click at [121, 65] on button "Add a Target" at bounding box center [106, 63] width 32 height 10
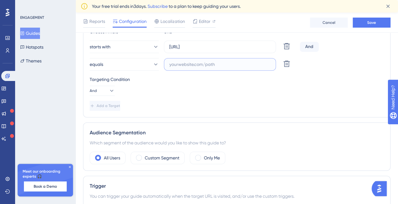
click at [182, 63] on input "text" at bounding box center [219, 64] width 101 height 7
paste input "?segment=context"
drag, startPoint x: 207, startPoint y: 63, endPoint x: 99, endPoint y: 54, distance: 108.9
click at [99, 54] on div "starts with https://app.dapta.ai/agents-studio/voice-agents/c179f473-5564-40f3-…" at bounding box center [237, 56] width 294 height 30
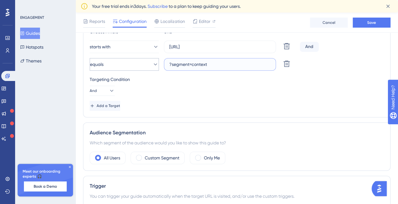
type input "?segment=context"
click at [134, 63] on button "equals" at bounding box center [124, 64] width 69 height 13
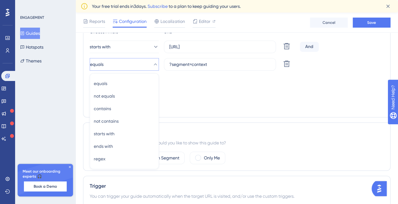
scroll to position [195, 0]
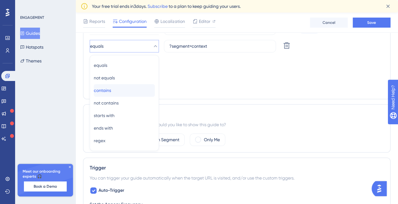
click at [128, 90] on div "contains contains" at bounding box center [124, 90] width 61 height 13
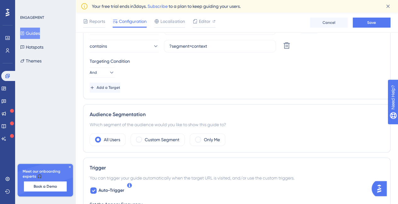
scroll to position [69, 0]
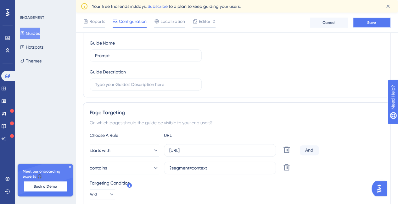
click at [359, 23] on button "Save" at bounding box center [371, 23] width 38 height 10
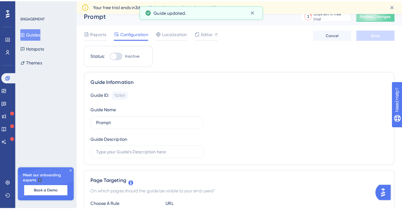
scroll to position [0, 0]
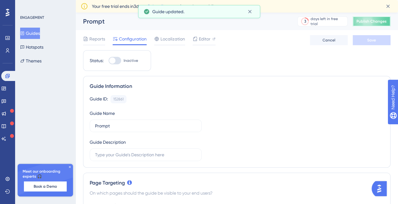
click at [375, 18] on button "Publish Changes" at bounding box center [371, 21] width 38 height 10
click at [6, 86] on icon at bounding box center [3, 88] width 5 height 5
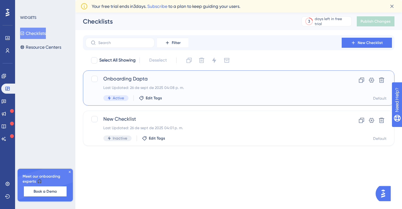
click at [129, 78] on span "Onboarding Dapta" at bounding box center [213, 79] width 221 height 8
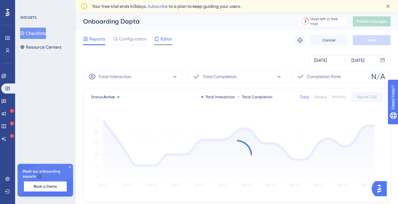
click at [162, 37] on span "Editor" at bounding box center [166, 39] width 12 height 8
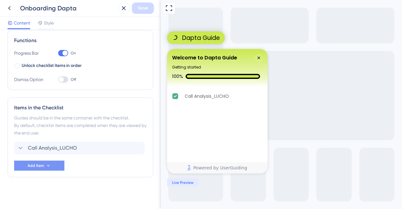
click at [56, 163] on button "Add Item" at bounding box center [39, 166] width 50 height 10
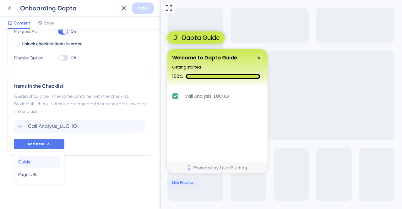
click at [47, 163] on div "Guide Guide" at bounding box center [39, 162] width 42 height 13
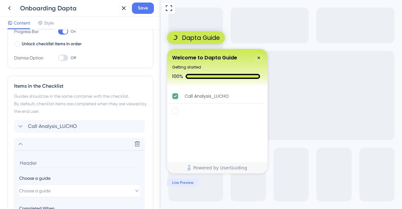
scroll to position [194, 0]
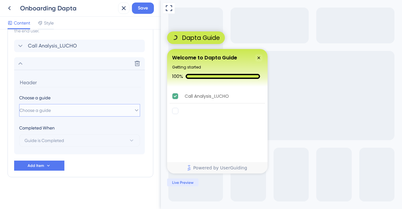
click at [87, 111] on button "Choose a guide" at bounding box center [79, 110] width 121 height 13
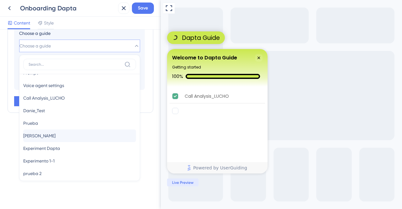
scroll to position [0, 0]
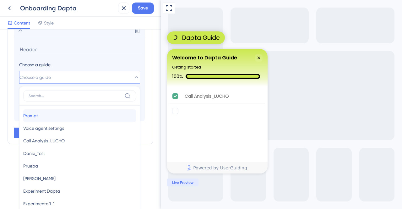
click at [60, 117] on div "Prompt Prompt" at bounding box center [79, 115] width 113 height 13
type input "Prompt"
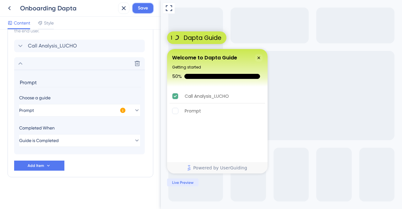
drag, startPoint x: 143, startPoint y: 6, endPoint x: 141, endPoint y: 70, distance: 64.5
click at [141, 65] on div "Onboarding Dapta Save Content Style Checklist Header Title Welcome to Dapta Gui…" at bounding box center [80, 104] width 161 height 209
click at [144, 63] on div "Delete" at bounding box center [79, 63] width 131 height 13
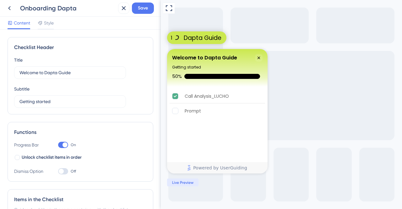
scroll to position [109, 0]
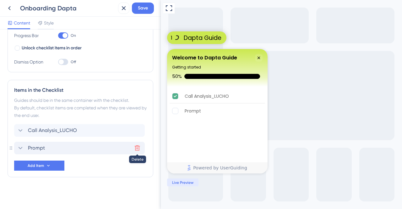
click at [135, 144] on button at bounding box center [137, 148] width 10 height 10
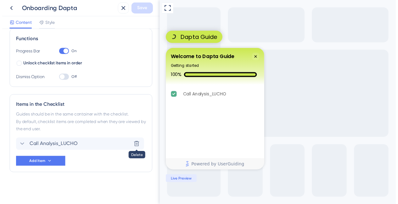
scroll to position [92, 0]
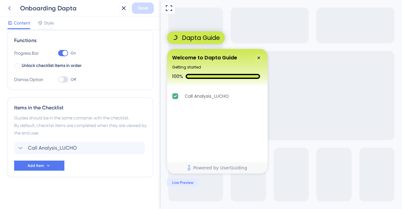
click at [14, 11] on button at bounding box center [9, 8] width 11 height 11
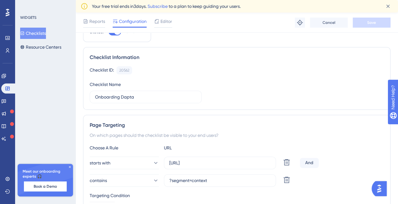
scroll to position [63, 0]
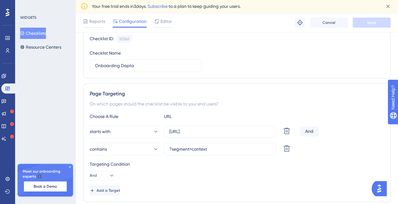
click at [173, 115] on div "URL" at bounding box center [198, 117] width 69 height 8
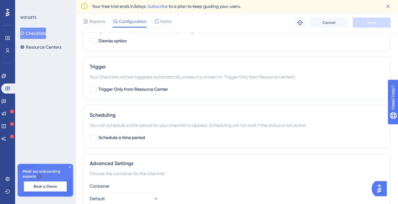
scroll to position [408, 0]
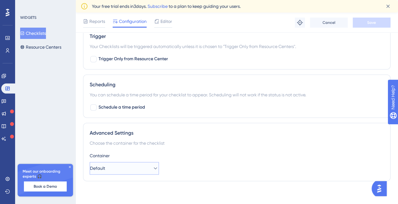
click at [141, 168] on button "Default" at bounding box center [124, 168] width 69 height 13
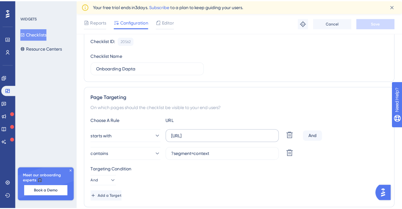
scroll to position [0, 0]
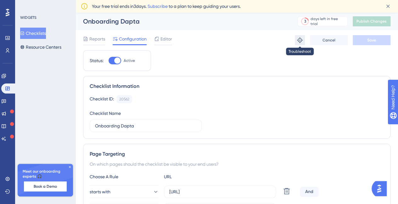
click at [297, 42] on icon at bounding box center [299, 40] width 6 height 6
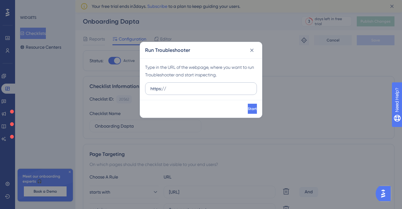
click at [203, 92] on label "https://" at bounding box center [201, 88] width 112 height 13
click at [203, 92] on input "https://" at bounding box center [201, 88] width 101 height 7
click at [202, 88] on input "https://" at bounding box center [201, 88] width 101 height 7
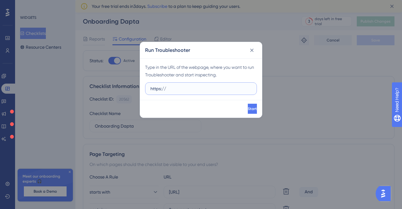
paste input "app.dapta.ai/agents-studio/voice-agents/"
type input "https://app.dapta.ai/agents-studio/voice-agents/"
click at [247, 112] on button "Start" at bounding box center [252, 109] width 10 height 10
click at [247, 108] on span "Start" at bounding box center [251, 108] width 9 height 5
click at [250, 48] on icon at bounding box center [252, 50] width 6 height 6
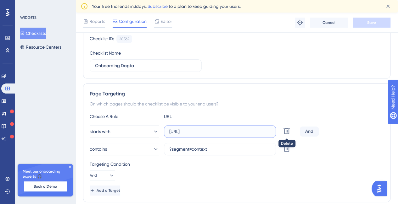
scroll to position [0, 4]
drag, startPoint x: 265, startPoint y: 130, endPoint x: 299, endPoint y: 130, distance: 34.0
click at [299, 130] on div "starts with https://app.dapta.ai/agents-studio/voice-agents/ Delete And" at bounding box center [237, 131] width 294 height 13
click at [192, 147] on input "?segment=context" at bounding box center [219, 149] width 101 height 7
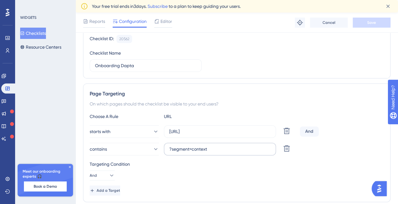
click at [224, 152] on label "?segment=context" at bounding box center [220, 149] width 112 height 13
click at [224, 152] on input "?segment=context" at bounding box center [219, 149] width 101 height 7
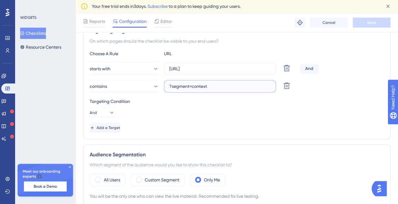
scroll to position [94, 0]
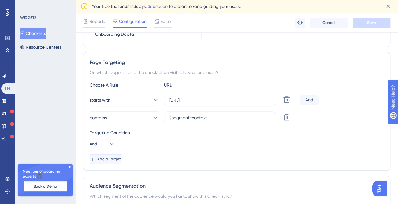
click at [118, 158] on span "Add a Target" at bounding box center [109, 159] width 24 height 5
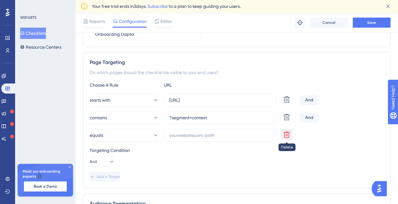
click at [286, 137] on icon at bounding box center [286, 135] width 6 height 6
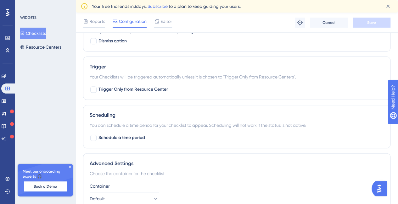
scroll to position [408, 0]
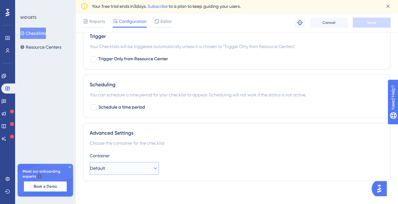
click at [152, 167] on icon at bounding box center [155, 168] width 6 height 6
click at [154, 168] on icon at bounding box center [155, 169] width 3 height 2
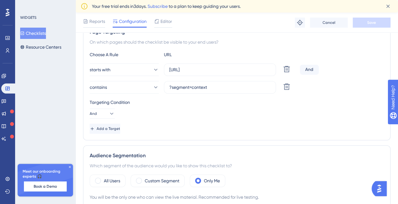
scroll to position [0, 0]
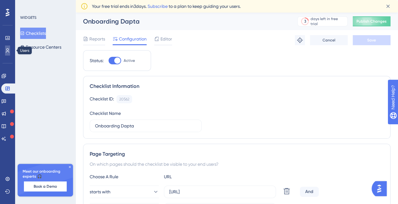
click at [9, 48] on icon at bounding box center [7, 50] width 5 height 5
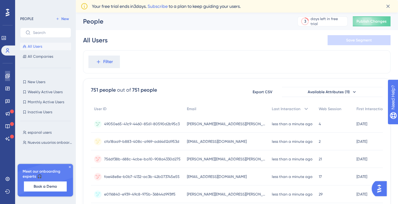
click at [8, 77] on icon at bounding box center [7, 76] width 5 height 5
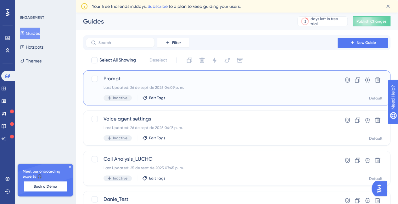
click at [165, 79] on span "Prompt" at bounding box center [211, 79] width 216 height 8
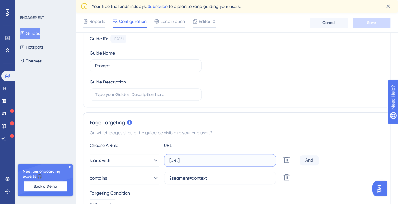
scroll to position [0, 124]
drag, startPoint x: 231, startPoint y: 162, endPoint x: 274, endPoint y: 166, distance: 43.9
click at [274, 166] on div "starts with https://app.dapta.ai/agents-studio/voice-agents/c179f473-5564-40f3-…" at bounding box center [237, 169] width 294 height 30
click at [254, 163] on label "https://app.dapta.ai/agents-studio/voice-agents/c179f473-5564-40f3-bd2c-b589841…" at bounding box center [220, 160] width 112 height 13
click at [254, 163] on input "https://app.dapta.ai/agents-studio/voice-agents/c179f473-5564-40f3-bd2c-b589841…" at bounding box center [219, 160] width 101 height 7
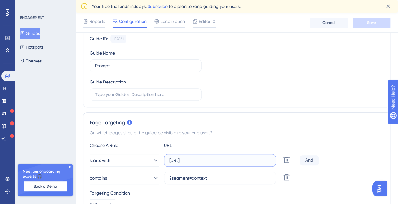
scroll to position [0, 0]
click at [241, 163] on label "https://app.dapta.ai/agents-studio/voice-agents/c179f473-5564-40f3-bd2c-b589841…" at bounding box center [220, 160] width 112 height 13
click at [241, 163] on input "https://app.dapta.ai/agents-studio/voice-agents/c179f473-5564-40f3-bd2c-b589841…" at bounding box center [219, 160] width 101 height 7
click at [202, 23] on span "Editor" at bounding box center [205, 22] width 12 height 8
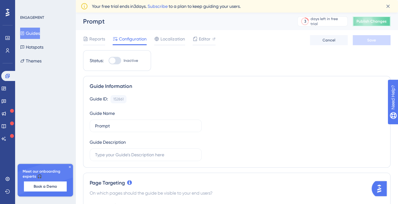
click at [382, 21] on span "Publish Changes" at bounding box center [371, 21] width 30 height 5
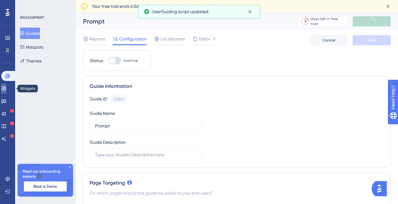
click at [5, 87] on link at bounding box center [3, 89] width 5 height 10
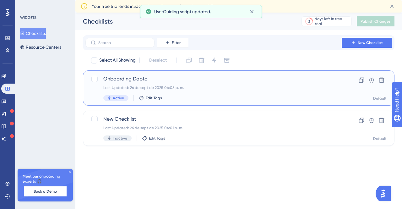
click at [127, 80] on span "Onboarding Dapta" at bounding box center [213, 79] width 221 height 8
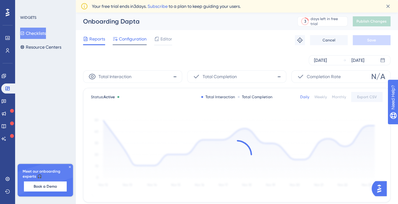
click at [136, 41] on span "Configuration" at bounding box center [133, 39] width 28 height 8
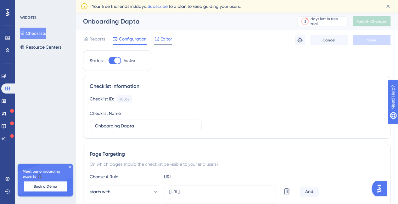
click at [163, 37] on span "Editor" at bounding box center [166, 39] width 12 height 8
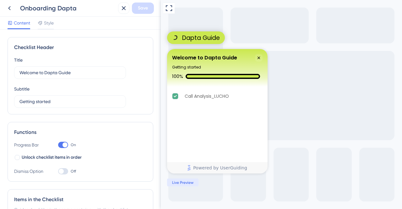
scroll to position [92, 0]
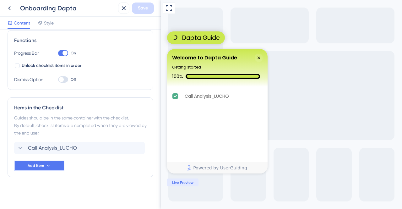
click at [52, 164] on button "Add Item" at bounding box center [39, 166] width 50 height 10
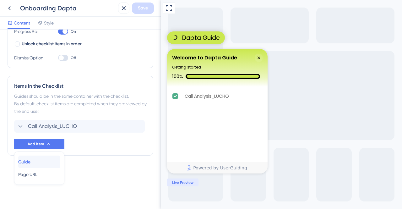
click at [53, 163] on div "Guide Guide" at bounding box center [39, 162] width 42 height 13
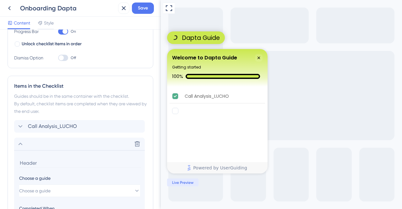
scroll to position [194, 0]
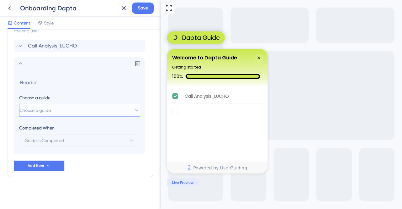
click at [65, 112] on button "Choose a guide" at bounding box center [79, 110] width 121 height 13
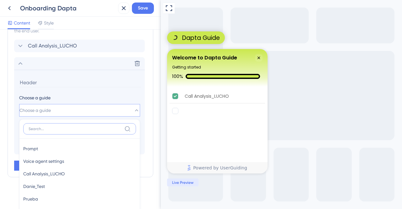
scroll to position [256, 0]
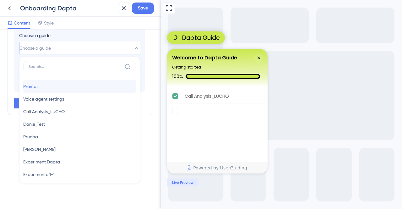
click at [59, 84] on div "Prompt Prompt" at bounding box center [79, 86] width 113 height 13
type input "Prompt"
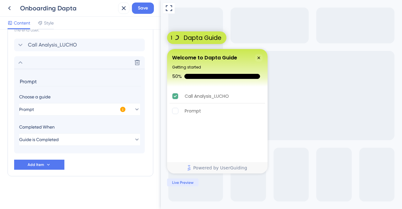
scroll to position [194, 0]
click at [173, 34] on div "1" at bounding box center [172, 38] width 2 height 8
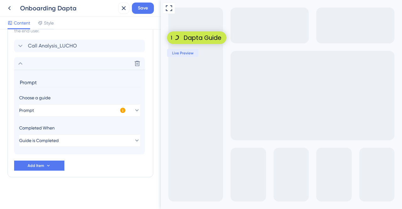
click at [173, 34] on div "1" at bounding box center [172, 38] width 2 height 8
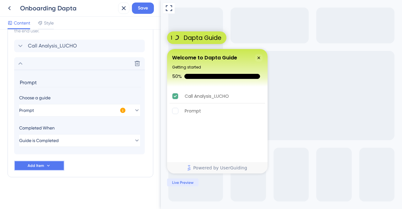
click at [58, 163] on button "Add Item" at bounding box center [39, 166] width 50 height 10
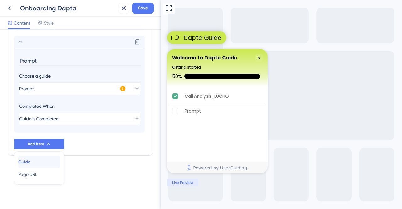
click at [43, 162] on div "Guide Guide" at bounding box center [39, 162] width 42 height 13
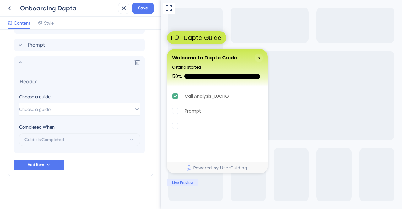
scroll to position [212, 0]
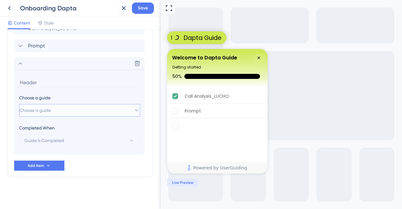
click at [109, 108] on button "Choose a guide" at bounding box center [79, 110] width 121 height 13
click at [134, 108] on icon at bounding box center [137, 110] width 6 height 6
click at [77, 112] on button "Choose a guide" at bounding box center [79, 110] width 121 height 13
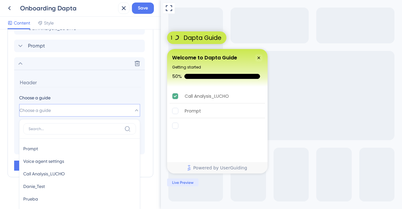
scroll to position [274, 0]
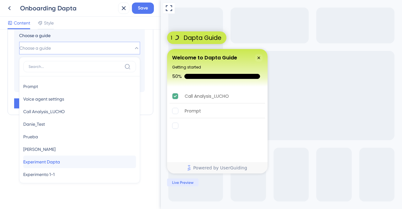
click at [51, 163] on span "Experiment Dapta" at bounding box center [41, 162] width 37 height 8
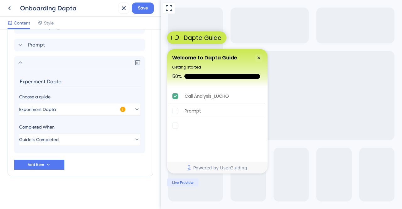
scroll to position [212, 0]
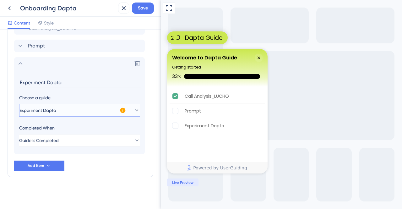
click at [134, 112] on icon at bounding box center [137, 110] width 6 height 6
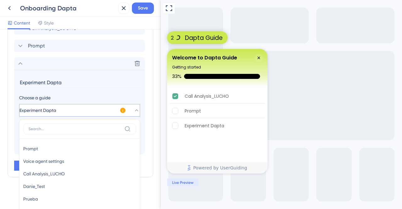
scroll to position [274, 0]
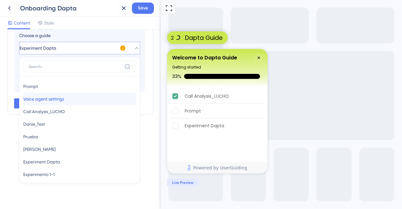
click at [111, 102] on div "Voice agent settings Voice agent settings" at bounding box center [79, 99] width 113 height 13
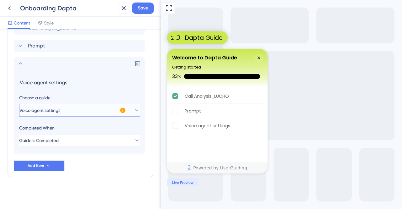
click at [119, 108] on button "Voice agent settings" at bounding box center [79, 110] width 121 height 13
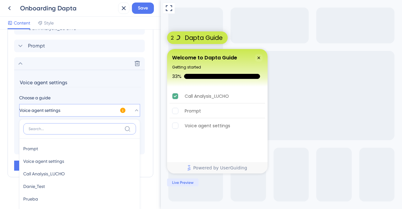
scroll to position [274, 0]
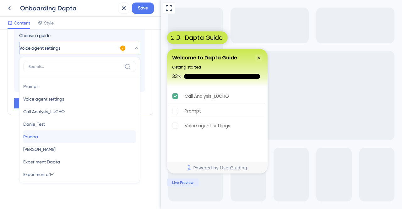
click at [64, 139] on div "Prueba Prueba" at bounding box center [79, 136] width 113 height 13
type input "Prueba"
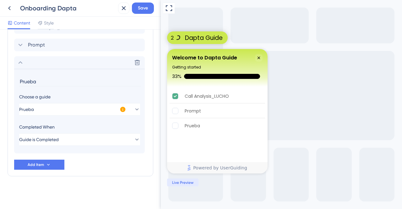
scroll to position [212, 0]
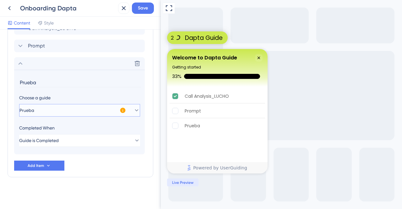
click at [84, 110] on button "Prueba" at bounding box center [79, 110] width 121 height 13
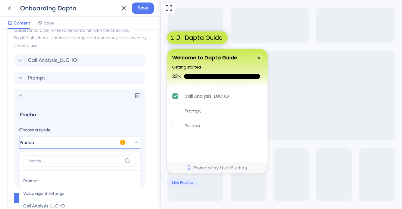
scroll to position [242, 0]
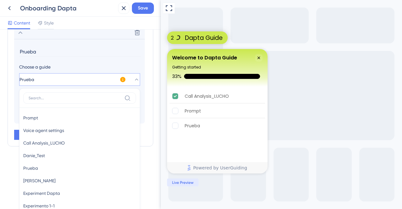
click at [151, 82] on div "Checklist Header Title Welcome to Dapta Guide Subtitle Getting started Function…" at bounding box center [80, 120] width 161 height 180
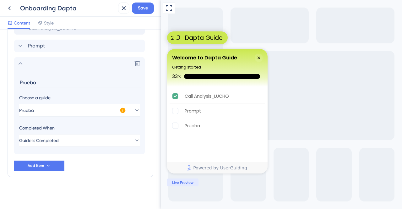
scroll to position [149, 0]
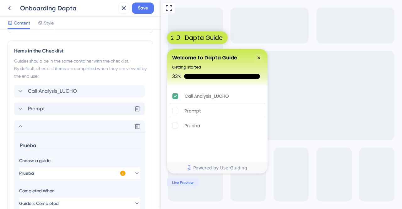
click at [22, 109] on icon at bounding box center [21, 109] width 8 height 8
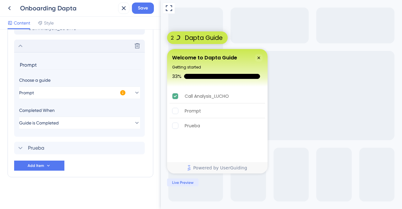
scroll to position [117, 0]
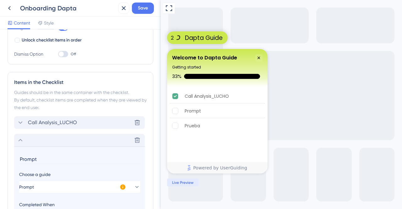
click at [24, 120] on div "Call Analysis_LUCHO" at bounding box center [47, 123] width 60 height 8
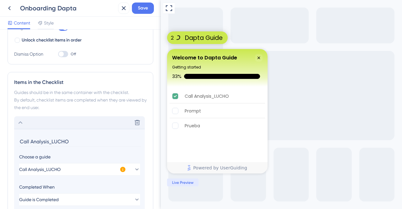
scroll to position [203, 0]
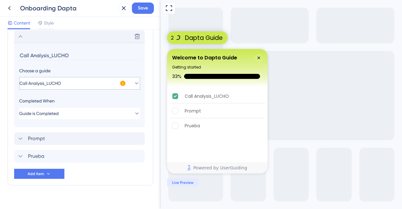
click at [120, 83] on icon at bounding box center [123, 83] width 6 height 6
click at [124, 83] on icon at bounding box center [122, 83] width 5 height 5
click at [137, 83] on button "Call Analysis_LUCHO" at bounding box center [79, 83] width 121 height 13
click at [135, 81] on button "Call Analysis_LUCHO" at bounding box center [79, 83] width 121 height 13
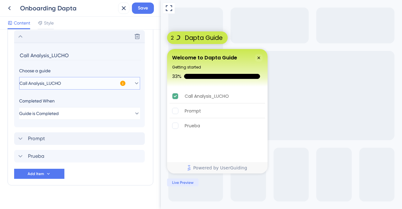
click at [135, 81] on button "Call Analysis_LUCHO" at bounding box center [79, 83] width 121 height 13
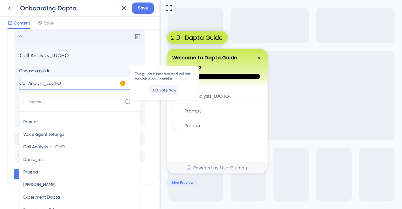
click at [119, 84] on button "Call Analysis_LUCHO" at bounding box center [79, 83] width 121 height 13
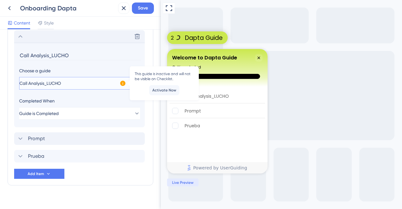
click at [111, 84] on button "Call Analysis_LUCHO" at bounding box center [79, 83] width 121 height 13
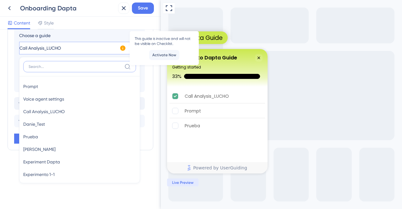
scroll to position [176, 0]
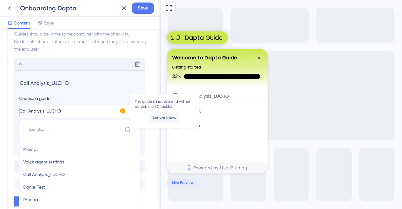
click at [108, 96] on div "Choose a guide" at bounding box center [79, 99] width 121 height 8
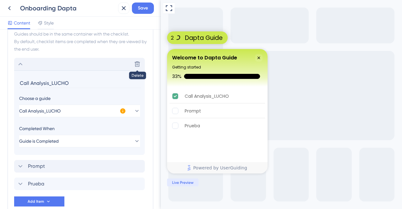
scroll to position [207, 0]
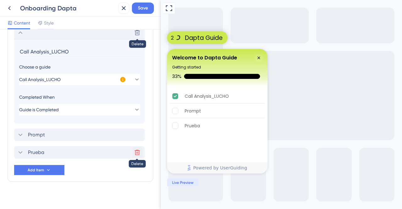
click at [138, 151] on icon at bounding box center [137, 152] width 6 height 6
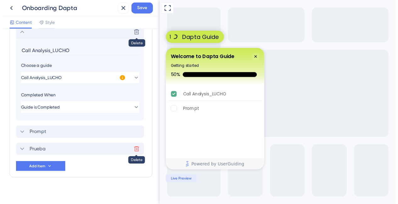
scroll to position [109, 0]
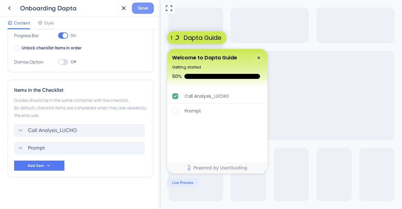
click at [142, 9] on span "Save" at bounding box center [143, 8] width 10 height 8
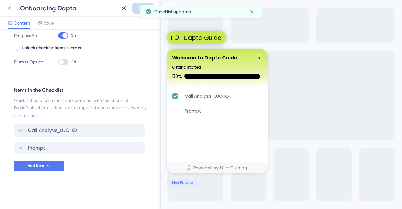
click at [10, 9] on icon at bounding box center [10, 8] width 8 height 8
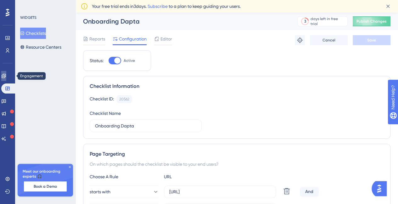
click at [6, 76] on icon at bounding box center [3, 76] width 5 height 5
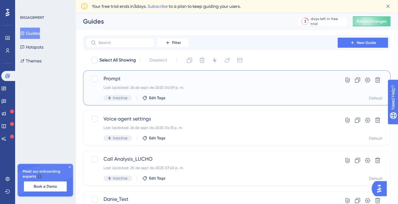
click at [109, 78] on span "Prompt" at bounding box center [211, 79] width 216 height 8
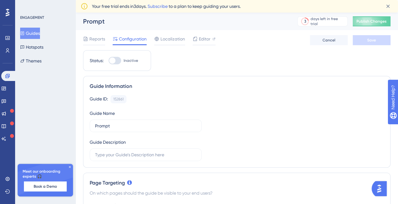
click at [119, 58] on div at bounding box center [114, 61] width 13 height 8
click at [108, 61] on input "Inactive" at bounding box center [108, 61] width 0 height 0
checkbox input "true"
click at [373, 38] on span "Save" at bounding box center [371, 40] width 9 height 5
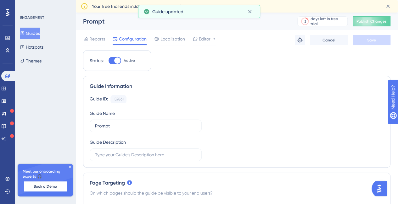
click at [36, 30] on button "Guides" at bounding box center [30, 33] width 20 height 11
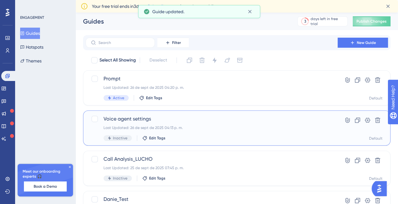
click at [126, 118] on span "Voice agent settings" at bounding box center [211, 119] width 216 height 8
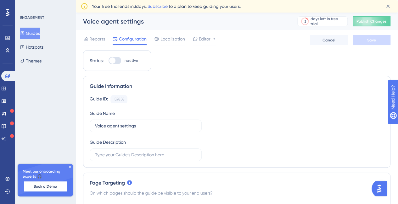
click at [111, 60] on div at bounding box center [112, 61] width 6 height 6
click at [108, 61] on input "Inactive" at bounding box center [108, 61] width 0 height 0
checkbox input "true"
click at [386, 40] on button "Save" at bounding box center [371, 40] width 38 height 10
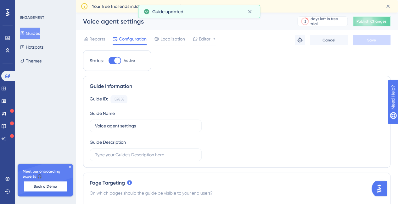
click at [381, 24] on button "Publish Changes" at bounding box center [371, 21] width 38 height 10
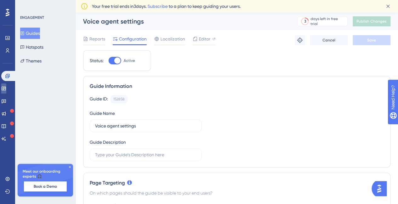
click at [5, 90] on icon at bounding box center [3, 88] width 5 height 5
click at [6, 89] on icon at bounding box center [4, 89] width 4 height 4
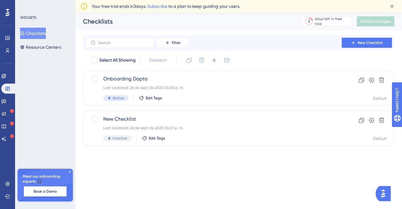
click at [69, 167] on div "WIDGETS Checklists Resource Centers Meet our onboarding experts 🎧 Book a Demo U…" at bounding box center [45, 104] width 60 height 209
click at [69, 173] on icon at bounding box center [70, 172] width 4 height 4
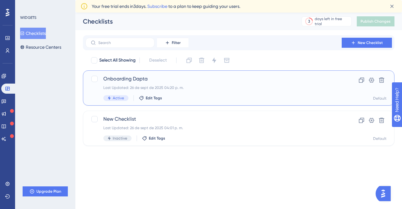
click at [131, 81] on span "Onboarding Dapta" at bounding box center [213, 79] width 221 height 8
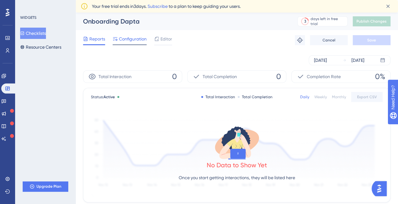
click at [130, 40] on span "Configuration" at bounding box center [133, 39] width 28 height 8
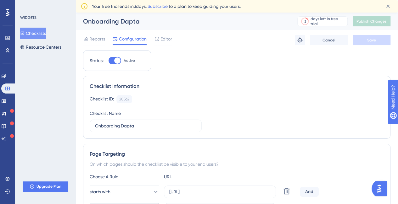
scroll to position [157, 0]
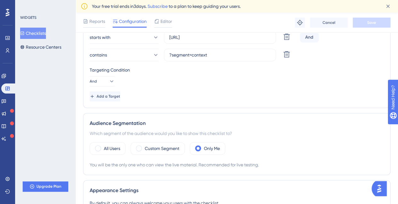
click at [163, 21] on span "Editor" at bounding box center [166, 22] width 12 height 8
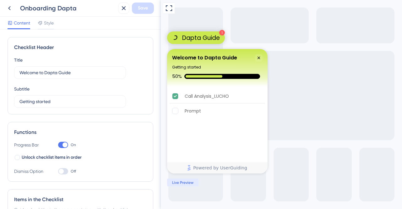
scroll to position [109, 0]
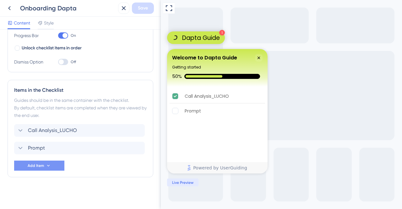
click at [48, 166] on icon at bounding box center [48, 165] width 5 height 5
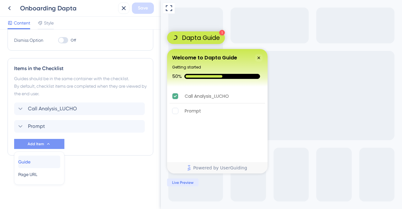
click at [52, 163] on div "Guide Guide" at bounding box center [39, 162] width 42 height 13
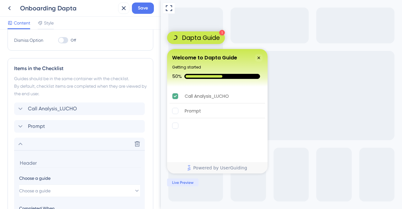
scroll to position [212, 0]
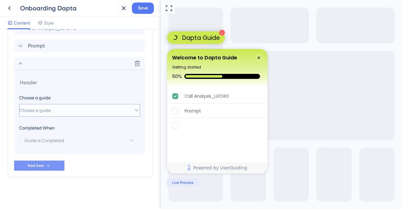
click at [106, 110] on button "Choose a guide" at bounding box center [79, 110] width 121 height 13
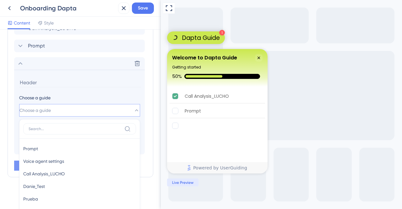
scroll to position [274, 0]
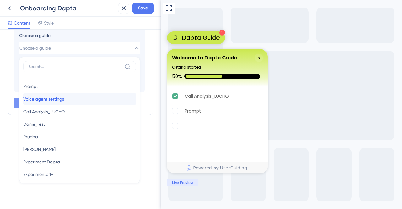
click at [75, 99] on div "Voice agent settings Voice agent settings" at bounding box center [79, 99] width 113 height 13
type input "Voice agent settings"
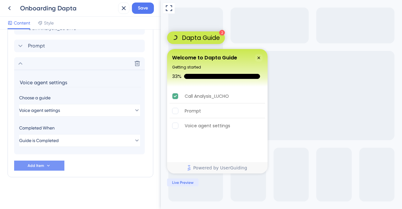
scroll to position [149, 0]
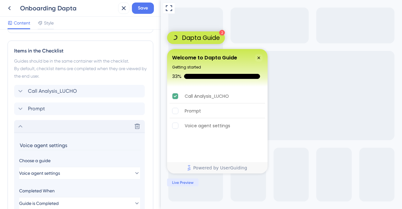
click at [20, 124] on icon at bounding box center [21, 127] width 8 height 8
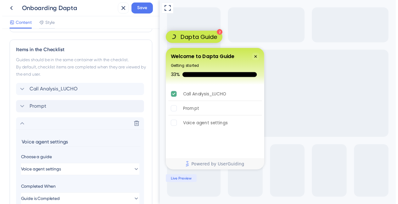
scroll to position [127, 0]
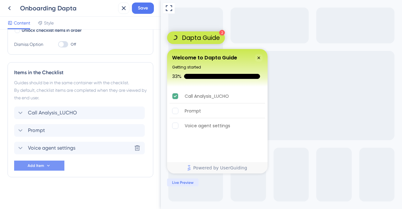
drag, startPoint x: 13, startPoint y: 148, endPoint x: 42, endPoint y: 138, distance: 31.1
click at [10, 147] on div "Items in the Checklist Guides should be in the same container with the checklis…" at bounding box center [81, 119] width 146 height 115
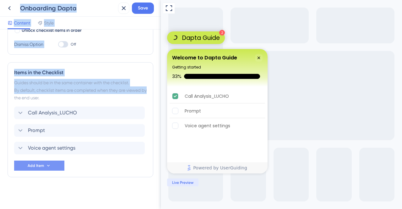
drag, startPoint x: 11, startPoint y: 147, endPoint x: 19, endPoint y: 103, distance: 45.1
click at [19, 103] on div "Items in the Checklist Guides should be in the same container with the checklis…" at bounding box center [81, 119] width 146 height 115
click at [93, 188] on div "Checklist Header Title Welcome to Dapta Guide Subtitle Getting started Function…" at bounding box center [81, 56] width 146 height 292
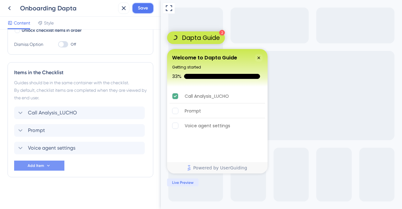
click at [146, 11] on span "Save" at bounding box center [143, 8] width 10 height 8
click at [145, 11] on span "Save" at bounding box center [143, 8] width 10 height 8
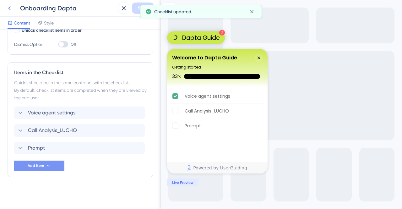
click at [10, 8] on icon at bounding box center [10, 8] width 8 height 8
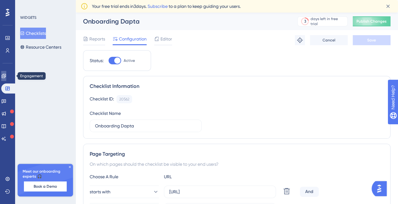
click at [6, 75] on icon at bounding box center [4, 76] width 4 height 4
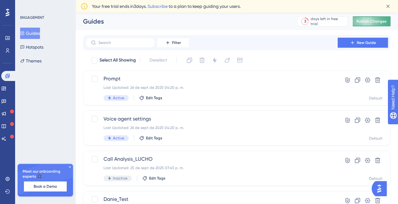
click at [380, 22] on span "Publish Changes" at bounding box center [371, 21] width 30 height 5
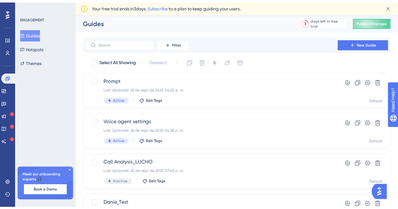
scroll to position [31, 0]
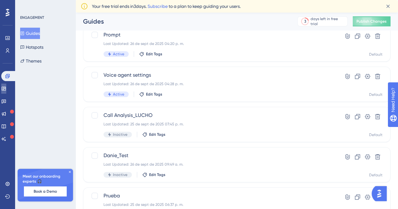
click at [6, 90] on icon at bounding box center [4, 89] width 4 height 4
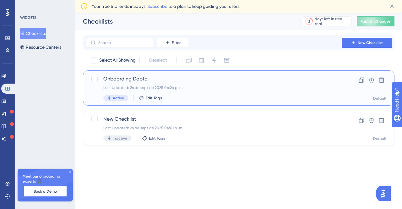
click at [160, 83] on div "Onboarding Dapta Last Updated: 26 de sept de 2025 04:24 p. m. Active Edit Tags" at bounding box center [213, 88] width 221 height 26
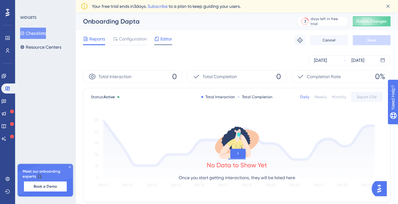
click at [164, 42] on span "Editor" at bounding box center [166, 39] width 12 height 8
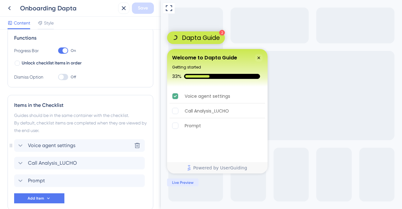
scroll to position [127, 0]
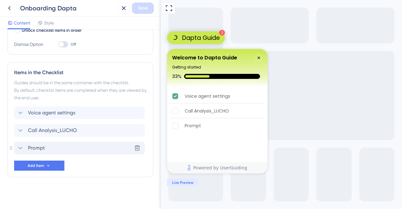
click at [18, 146] on icon at bounding box center [21, 148] width 8 height 8
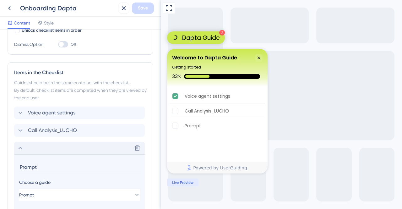
scroll to position [212, 0]
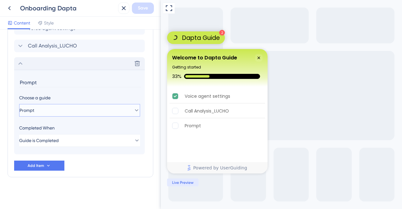
click at [23, 110] on button "Prompt" at bounding box center [79, 110] width 121 height 13
click at [26, 80] on input "Prompt" at bounding box center [80, 83] width 122 height 10
click at [27, 80] on input "Prompt" at bounding box center [80, 83] width 122 height 10
click at [33, 81] on input "Prompt" at bounding box center [80, 83] width 122 height 10
click at [46, 81] on input "Prompt" at bounding box center [80, 83] width 122 height 10
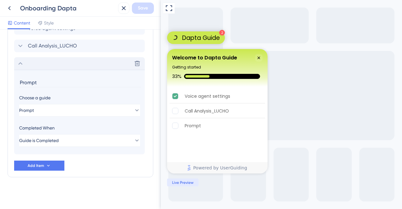
click at [46, 81] on input "Prompt" at bounding box center [80, 83] width 122 height 10
click at [45, 81] on input "Prompt" at bounding box center [80, 83] width 122 height 10
type input "c"
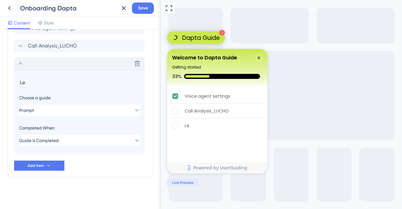
type input "L"
type input "Improve your Prompt"
click at [23, 50] on icon at bounding box center [21, 46] width 8 height 8
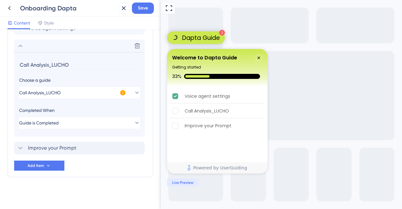
click at [64, 66] on input "Call Analysis_LUCHO" at bounding box center [80, 65] width 122 height 10
type input "Analyze your Calls"
click at [23, 45] on icon at bounding box center [21, 46] width 8 height 8
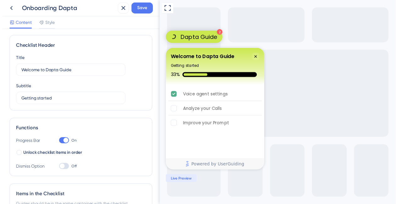
scroll to position [0, 0]
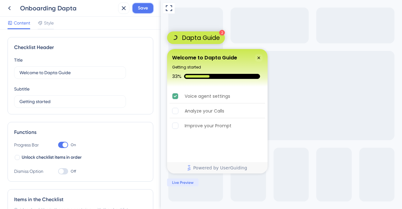
click at [136, 10] on button "Save" at bounding box center [143, 8] width 22 height 11
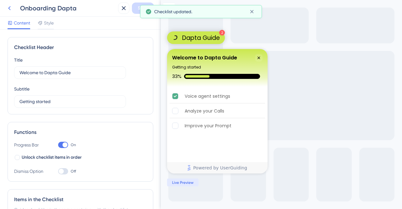
click at [14, 8] on button at bounding box center [9, 8] width 11 height 11
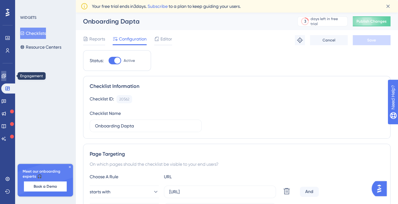
click at [6, 76] on icon at bounding box center [4, 76] width 4 height 4
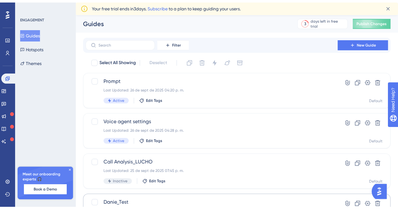
scroll to position [31, 0]
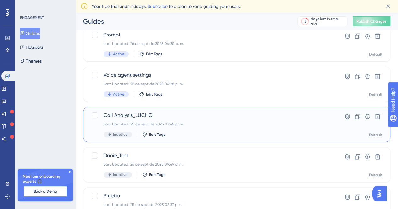
click at [126, 119] on span "Call Analysis_LUCHO" at bounding box center [211, 116] width 216 height 8
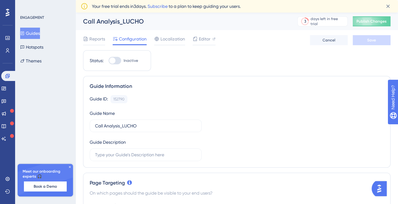
click at [114, 59] on div at bounding box center [112, 61] width 6 height 6
click at [108, 61] on input "Inactive" at bounding box center [108, 61] width 0 height 0
checkbox input "true"
click at [377, 41] on button "Save" at bounding box center [371, 40] width 38 height 10
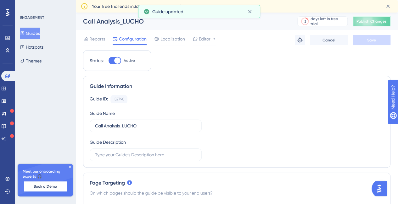
click at [376, 24] on button "Publish Changes" at bounding box center [371, 21] width 38 height 10
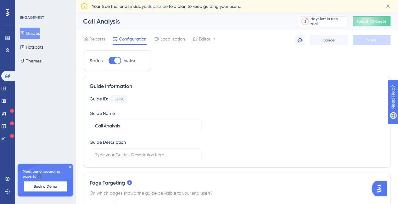
click at [36, 33] on button "Guides" at bounding box center [30, 33] width 20 height 11
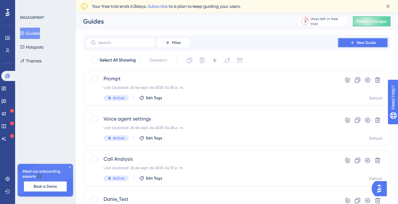
click at [367, 41] on span "New Guide" at bounding box center [366, 42] width 19 height 5
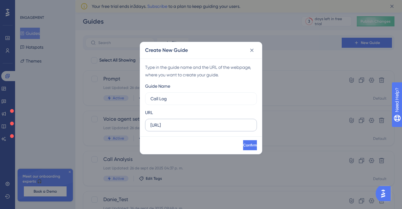
type input "Call Log"
click at [216, 122] on input "https://app.dapta.ai" at bounding box center [201, 125] width 101 height 7
click at [194, 130] on label "https://app.dapta.ai" at bounding box center [201, 125] width 112 height 13
click at [194, 129] on input "https://app.dapta.ai" at bounding box center [201, 125] width 101 height 7
click at [187, 129] on label "https://app.dapta.ai" at bounding box center [201, 125] width 112 height 13
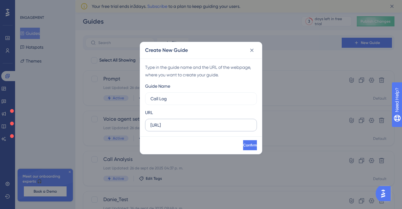
click at [187, 129] on input "https://app.dapta.ai" at bounding box center [201, 125] width 101 height 7
click at [187, 129] on label "https://app.dapta.ai" at bounding box center [201, 125] width 112 height 13
click at [187, 129] on input "https://app.dapta.ai" at bounding box center [201, 125] width 101 height 7
click at [187, 129] on label "https://app.dapta.ai" at bounding box center [201, 125] width 112 height 13
click at [187, 129] on input "https://app.dapta.ai" at bounding box center [201, 125] width 101 height 7
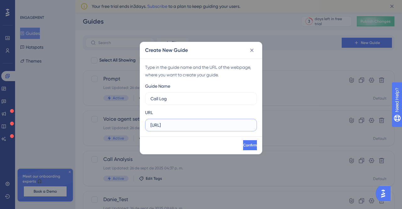
click at [185, 126] on input "https://app.dapta.ai" at bounding box center [201, 125] width 101 height 7
paste input "/agents-studio/voice-agents/aff26a96-d5bf-4071-9cdc-cda148c08785?segment=logs&p…"
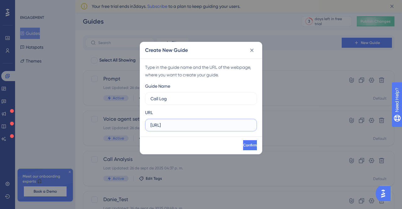
drag, startPoint x: 184, startPoint y: 124, endPoint x: 174, endPoint y: 124, distance: 9.8
click at [148, 125] on label "https://app.dapta.ai/agents-studio/voice-agents/aff26a96-d5bf-4071-9cdc-cda148c…" at bounding box center [201, 125] width 112 height 13
click at [174, 124] on input "https://app.dapta.ai/agents-studio/voice-agents/aff26a96-d5bf-4071-9cdc-cda148c…" at bounding box center [201, 125] width 101 height 7
drag, startPoint x: 221, startPoint y: 125, endPoint x: 250, endPoint y: 128, distance: 29.4
click at [250, 128] on input "https://app.dapta.ai/agents-studio/voice-agents/aff26a96-d5bf-4071-9cdc-cda148c…" at bounding box center [201, 125] width 101 height 7
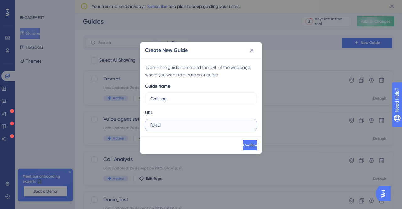
scroll to position [0, 118]
click at [163, 125] on input "https://app.dapta.ai/agents-studio/voice-agents/aff26a96-d5bf-4071-9cdc-cda148c…" at bounding box center [201, 125] width 101 height 7
click at [221, 125] on input "https://app.dapta.ai/agents-studio/voice-agents/aff26a96-d5bf-4071-9cdc-cda148c…" at bounding box center [201, 125] width 101 height 7
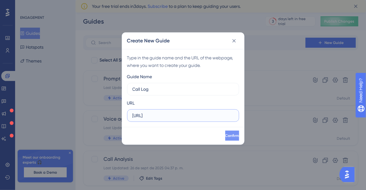
type input "https://app.dapta.ai/agents-studio/voice-agents/*?segment=logs"
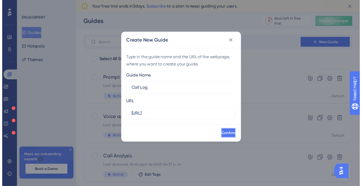
scroll to position [0, 0]
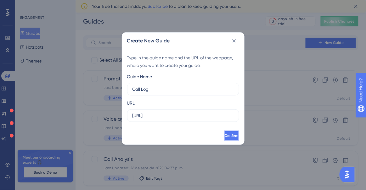
click at [224, 137] on span "Confirm" at bounding box center [231, 135] width 14 height 5
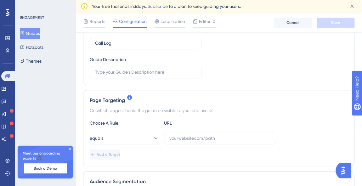
scroll to position [143, 0]
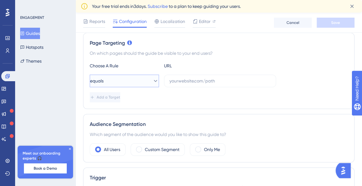
click at [152, 81] on icon at bounding box center [155, 81] width 6 height 6
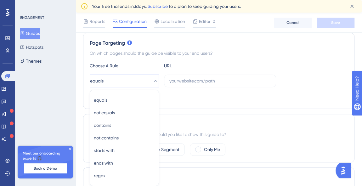
scroll to position [186, 0]
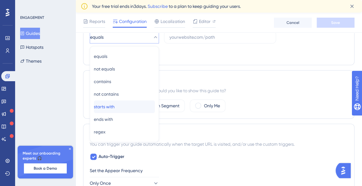
click at [135, 102] on div "starts with starts with" at bounding box center [124, 106] width 61 height 13
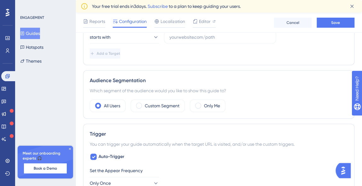
scroll to position [129, 0]
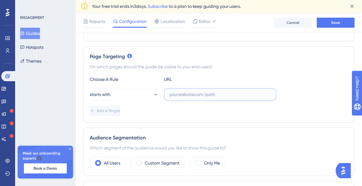
click at [194, 96] on input "text" at bounding box center [219, 94] width 101 height 7
paste input "https://app.dapta.ai/agents-studio/voice-agents/826a8437-dc7f-4683-ba32-6e08624…"
drag, startPoint x: 271, startPoint y: 94, endPoint x: 251, endPoint y: 94, distance: 20.1
click at [271, 94] on label "https://app.dapta.ai/agents-studio/voice-agents/826a8437-dc7f-4683-ba32-6e08624…" at bounding box center [220, 94] width 112 height 13
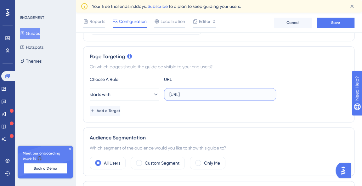
click at [210, 94] on input "https://app.dapta.ai/agents-studio/voice-agents/826a8437-dc7f-4683-ba32-6e08624…" at bounding box center [219, 94] width 101 height 7
drag, startPoint x: 203, startPoint y: 95, endPoint x: 299, endPoint y: 98, distance: 95.6
click at [299, 98] on div "starts with https://app.dapta.ai/agents-studio/voice-agents/826a8437-dc7f-4683-…" at bounding box center [219, 94] width 258 height 13
type input "https://app.dapta.ai/agents-studio/voice-agents/826a8437-dc7f-4683-ba32-6e08624…"
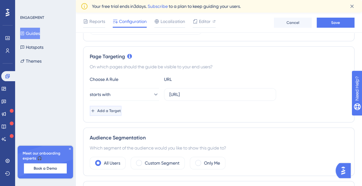
click at [95, 110] on icon at bounding box center [92, 110] width 5 height 5
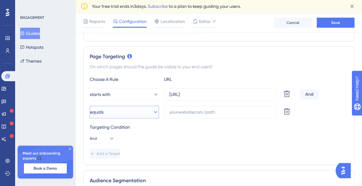
click at [124, 111] on button "equals" at bounding box center [124, 112] width 69 height 13
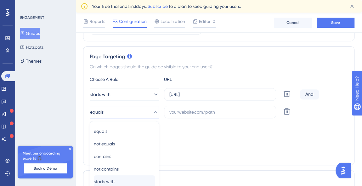
scroll to position [204, 0]
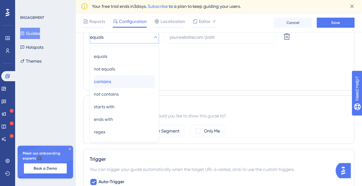
click at [130, 82] on div "contains contains" at bounding box center [124, 81] width 61 height 13
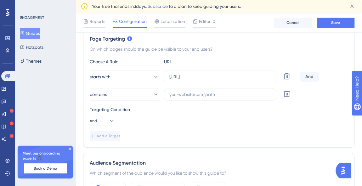
scroll to position [118, 0]
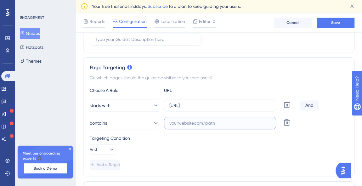
click at [180, 121] on input "text" at bounding box center [219, 122] width 101 height 7
paste input "&last_page=1&search=&segment=transcription"
type input "&last_page=1&search=&segment=transcription"
drag, startPoint x: 264, startPoint y: 107, endPoint x: 275, endPoint y: 107, distance: 11.3
click at [275, 107] on label "https://app.dapta.ai/agents-studio/voice-agents/826a8437-dc7f-4683-ba32-6e08624…" at bounding box center [220, 105] width 112 height 13
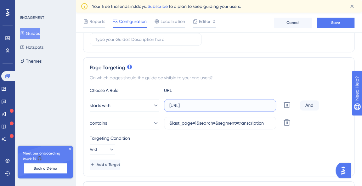
click at [195, 105] on input "https://app.dapta.ai/agents-studio/voice-agents/826a8437-dc7f-4683-ba32-6e08624…" at bounding box center [219, 105] width 101 height 7
click at [202, 106] on input "https://app.dapta.ai/agents-studio/voice-agents/826a8437-dc7f-4683-ba32-6e08624…" at bounding box center [219, 105] width 101 height 7
drag, startPoint x: 192, startPoint y: 105, endPoint x: 324, endPoint y: 105, distance: 131.7
click at [324, 105] on div "starts with https://app.dapta.ai/agents-studio/voice-agents/826a8437-dc7f-4683-…" at bounding box center [219, 105] width 258 height 13
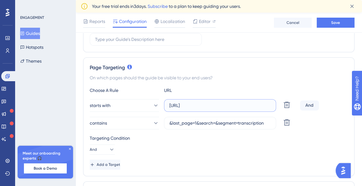
scroll to position [0, 4]
type input "https://app.dapta.ai/agents-studio/voice-agents/"
click at [329, 26] on button "Save" at bounding box center [335, 23] width 38 height 10
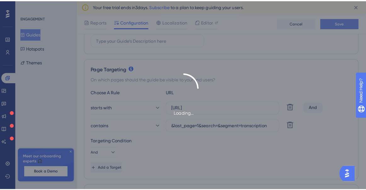
scroll to position [0, 0]
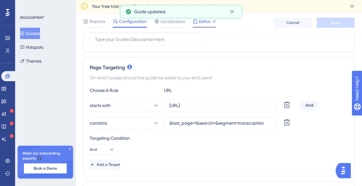
click at [207, 22] on span "Editor" at bounding box center [205, 22] width 12 height 8
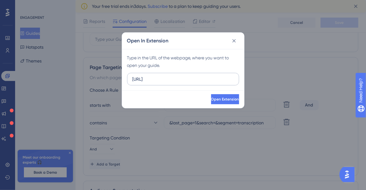
click at [186, 79] on input "https://app.dapta.ai" at bounding box center [182, 79] width 101 height 7
drag, startPoint x: 127, startPoint y: 77, endPoint x: 119, endPoint y: 77, distance: 8.8
click at [119, 77] on div "Open In Extension Type in the URL of the webpage, where you want to open your g…" at bounding box center [183, 95] width 366 height 190
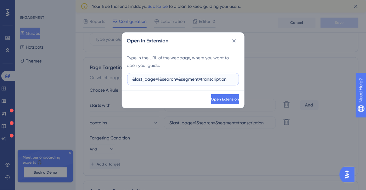
click at [193, 77] on input "&last_page=1&search=&segment=transcription" at bounding box center [182, 79] width 101 height 7
paste input "https://app.dapta.ai/agents-studio/voice-agents/826a8437-dc7f-4683-ba32-6e08624…"
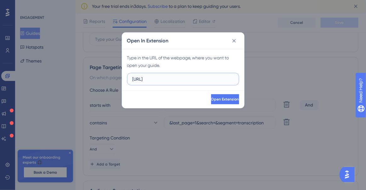
drag, startPoint x: 200, startPoint y: 78, endPoint x: 264, endPoint y: 83, distance: 64.7
click at [264, 83] on div "Open In Extension Type in the URL of the webpage, where you want to open your g…" at bounding box center [183, 95] width 366 height 190
click at [211, 79] on input "https://app.dapta.ai/agents-studio/voice-agents/826a8437-dc7f-4683-ba32-6e08624…" at bounding box center [182, 79] width 101 height 7
drag, startPoint x: 220, startPoint y: 78, endPoint x: 241, endPoint y: 78, distance: 21.1
click at [241, 78] on div "Type in the URL of the webpage, where you want to open your guide. https://app.…" at bounding box center [183, 69] width 122 height 41
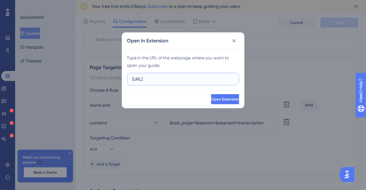
type input "https://app.dapta.ai/agents-studio/voice-agents/826a8437-dc7f-4683-ba32-6e08624…"
click at [190, 76] on input "https://app.dapta.ai/agents-studio/voice-agents/826a8437-dc7f-4683-ba32-6e08624…" at bounding box center [182, 79] width 101 height 7
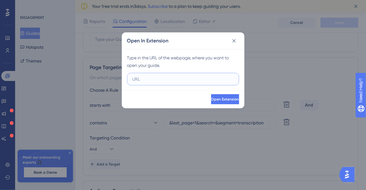
paste input "https://app.dapta.ai/agents-studio/voice-agents/calls-history/dd21164a-7616-408…"
type input "https://app.dapta.ai/agents-studio/voice-agents/calls-history/dd21164a-7616-408…"
click at [212, 99] on span "Open Extension" at bounding box center [224, 99] width 28 height 5
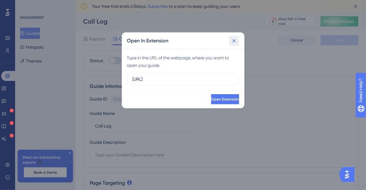
click at [232, 40] on icon at bounding box center [234, 41] width 6 height 6
